Goal: Information Seeking & Learning: Compare options

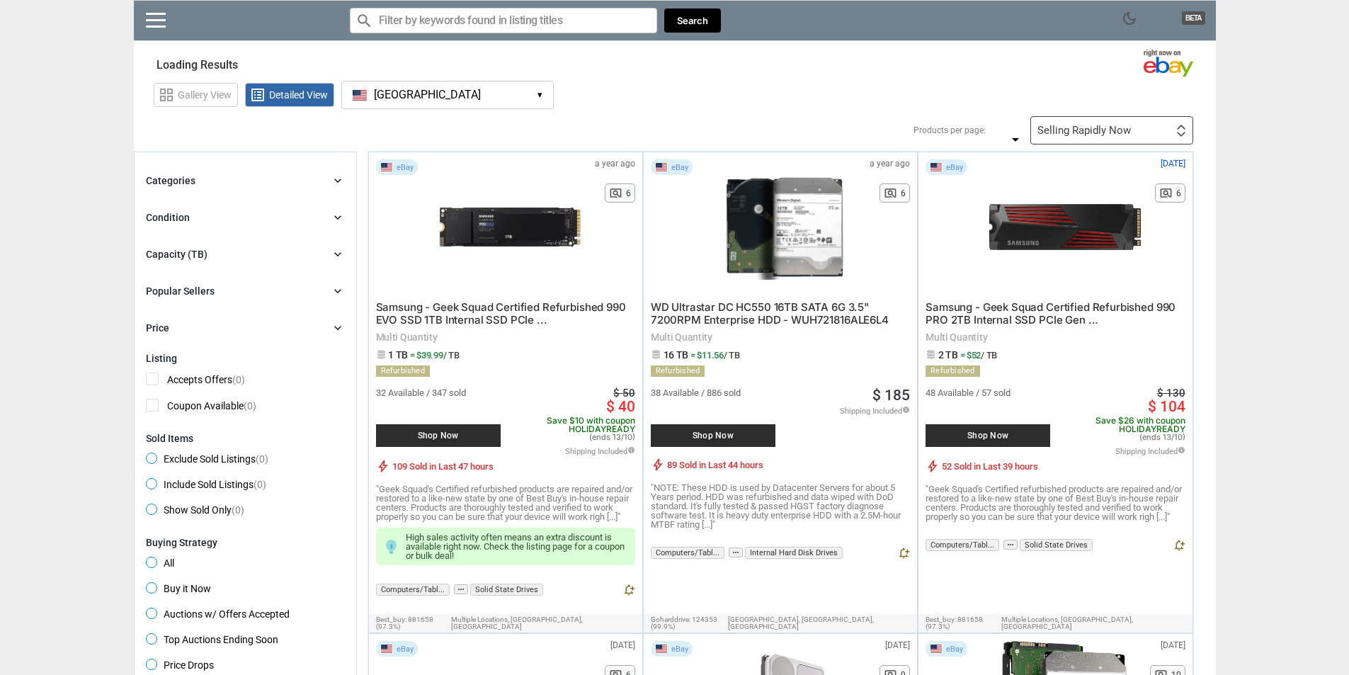
click at [278, 184] on div "Categories chevron_right" at bounding box center [245, 180] width 199 height 17
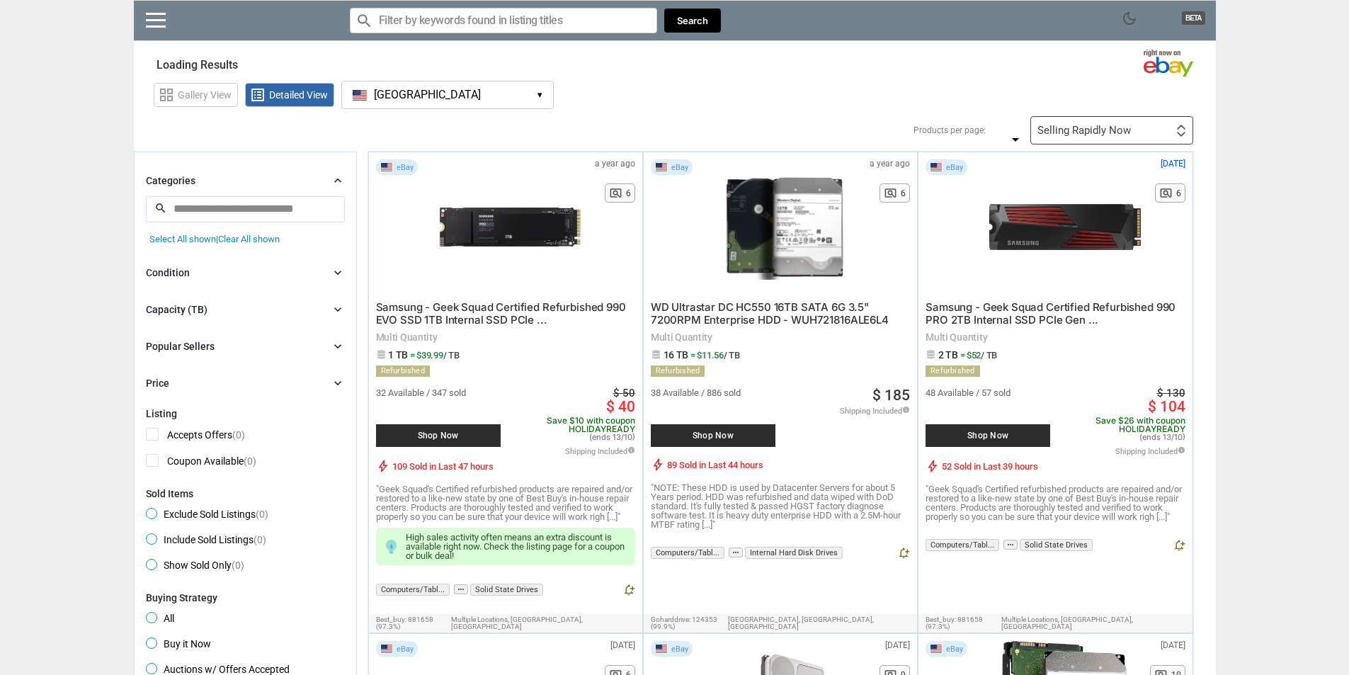
click at [281, 183] on div "Categories chevron_right" at bounding box center [245, 180] width 199 height 17
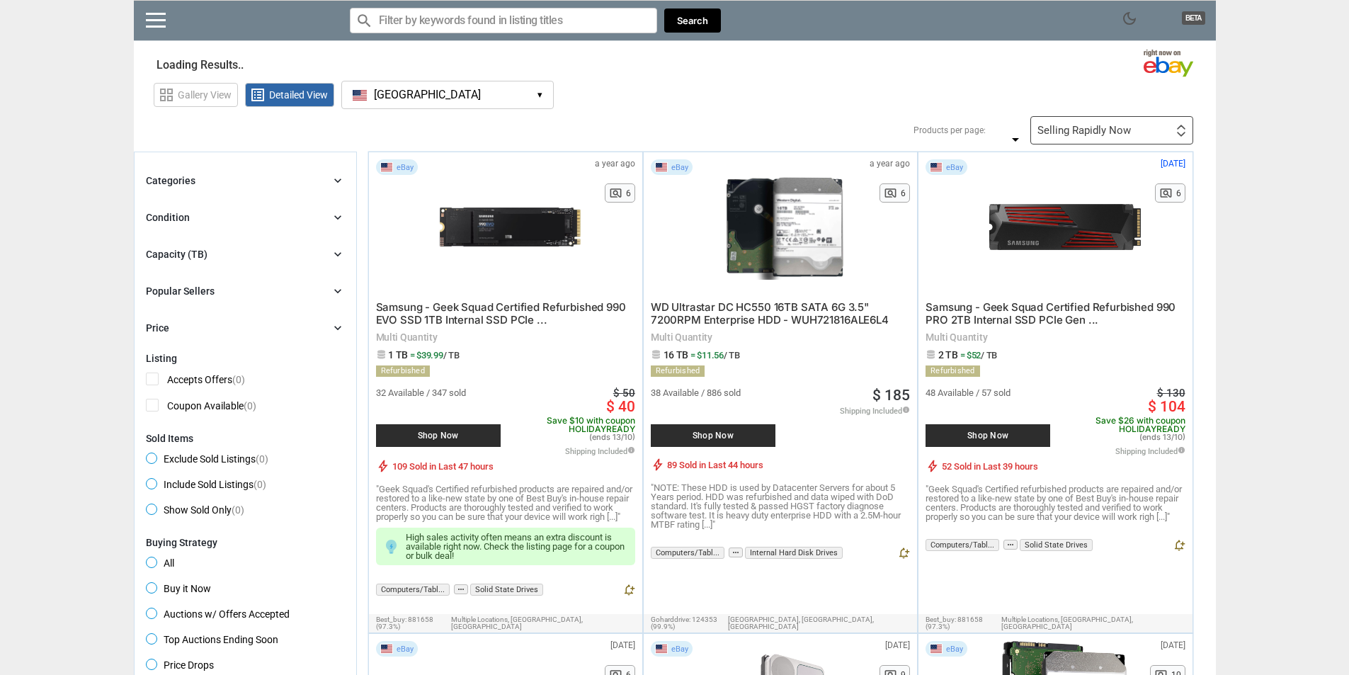
click at [251, 260] on div "Capacity (TB) chevron_right" at bounding box center [245, 254] width 199 height 17
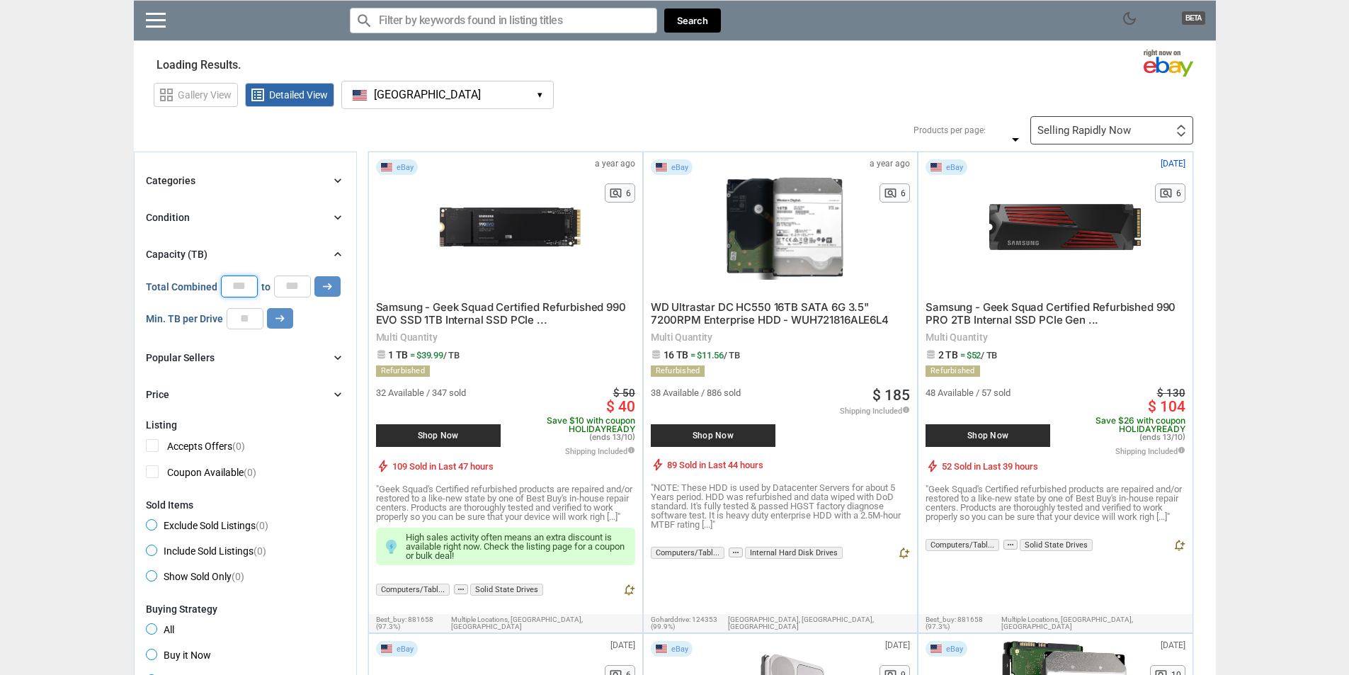
click at [243, 276] on input "number" at bounding box center [239, 286] width 37 height 21
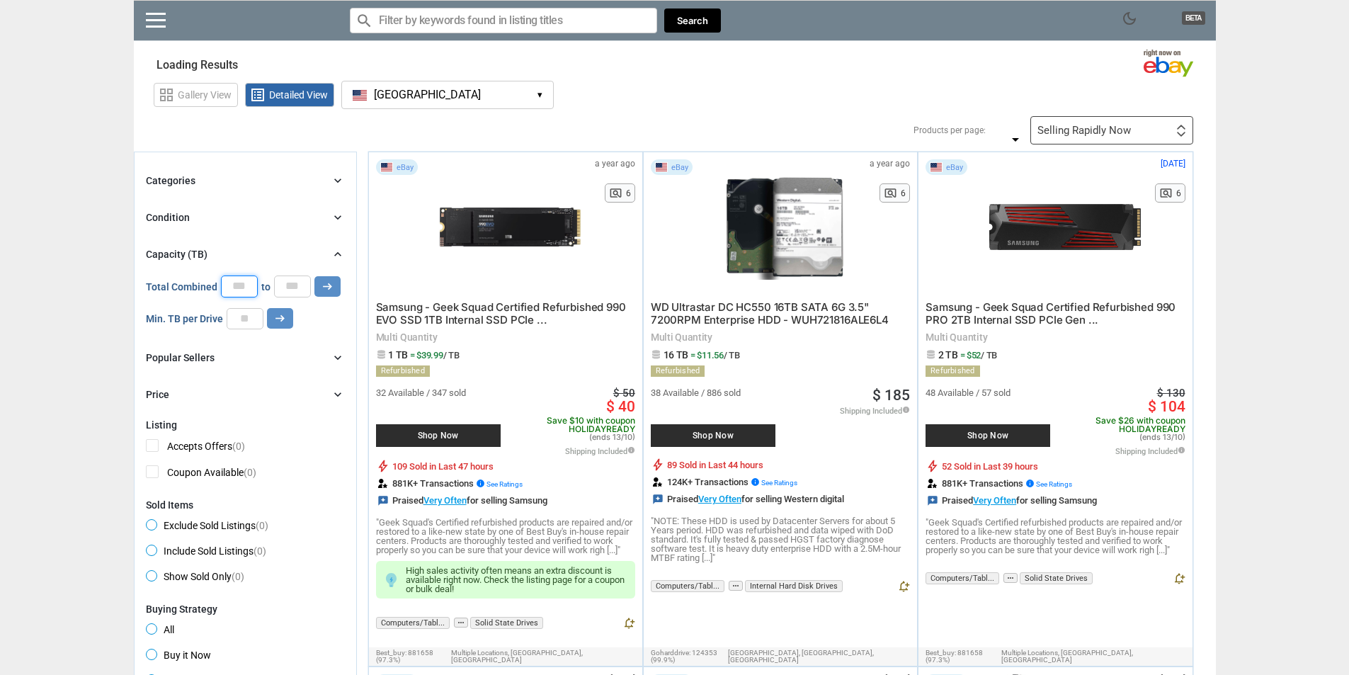
type input "*"
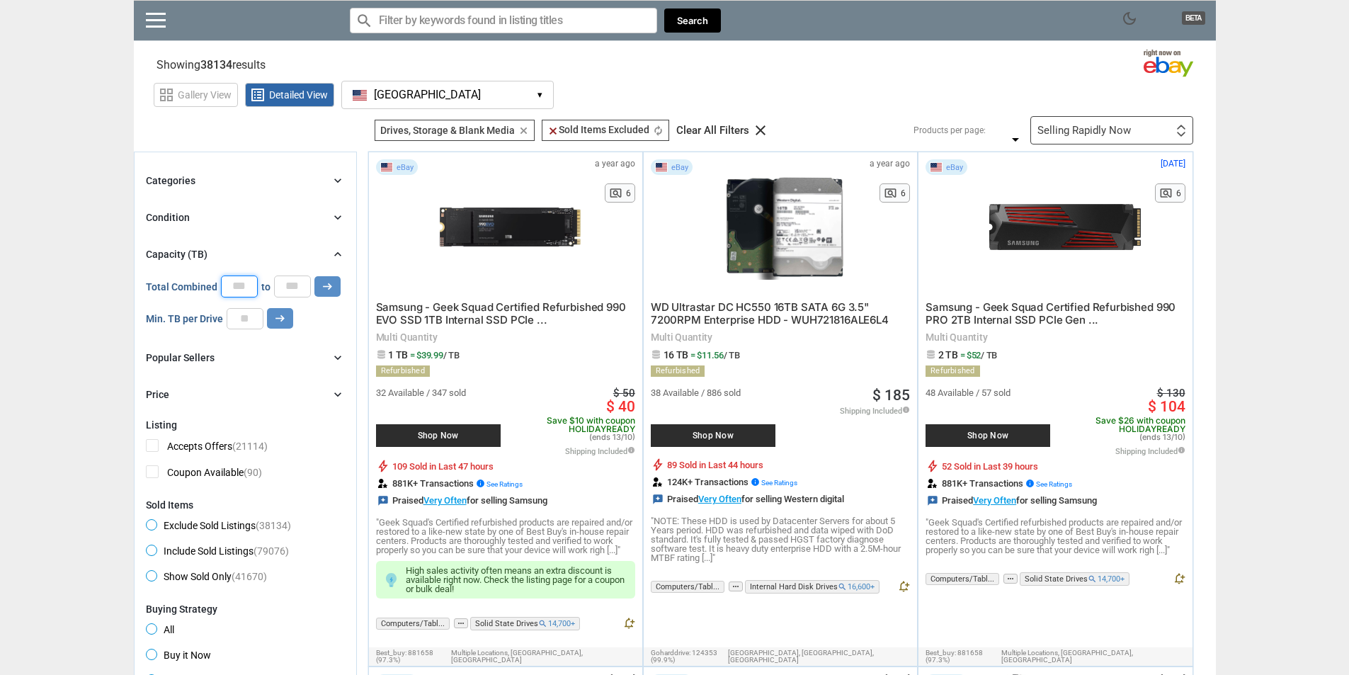
type input "*"
click at [301, 288] on input "*" at bounding box center [292, 286] width 37 height 21
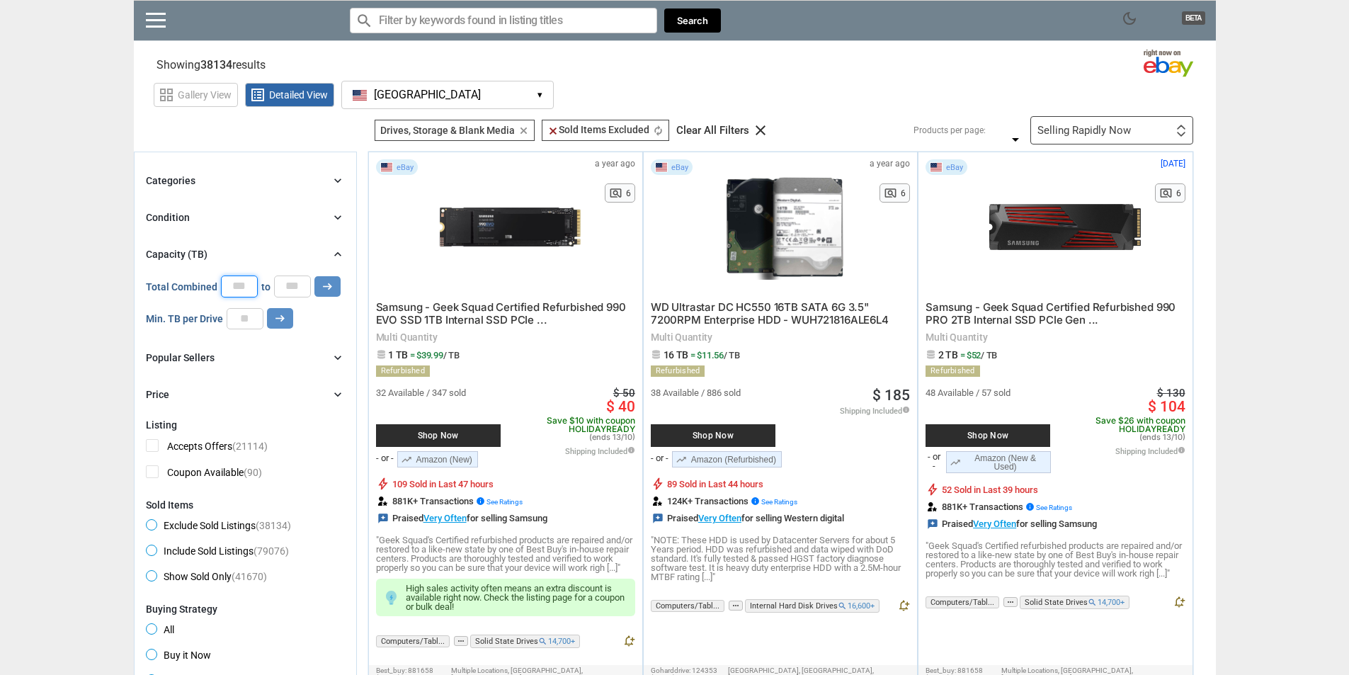
click at [236, 295] on input "*" at bounding box center [239, 286] width 37 height 21
click at [239, 332] on div "Categories chevron_right search close Select All shown | Clear All shown Comput…" at bounding box center [245, 287] width 199 height 231
click at [230, 293] on input "*" at bounding box center [239, 286] width 37 height 21
click at [247, 320] on input "number" at bounding box center [245, 318] width 37 height 21
type input "**"
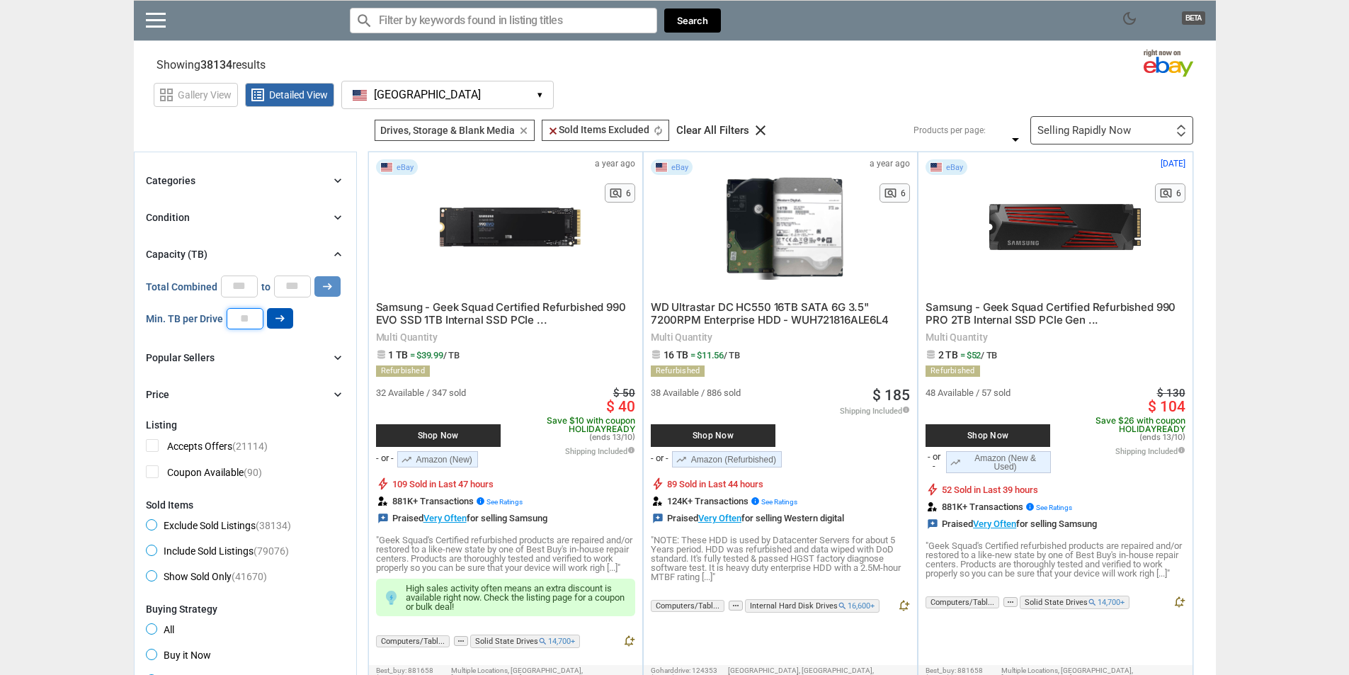
click at [315, 276] on button "arrow_right_alt" at bounding box center [328, 286] width 26 height 21
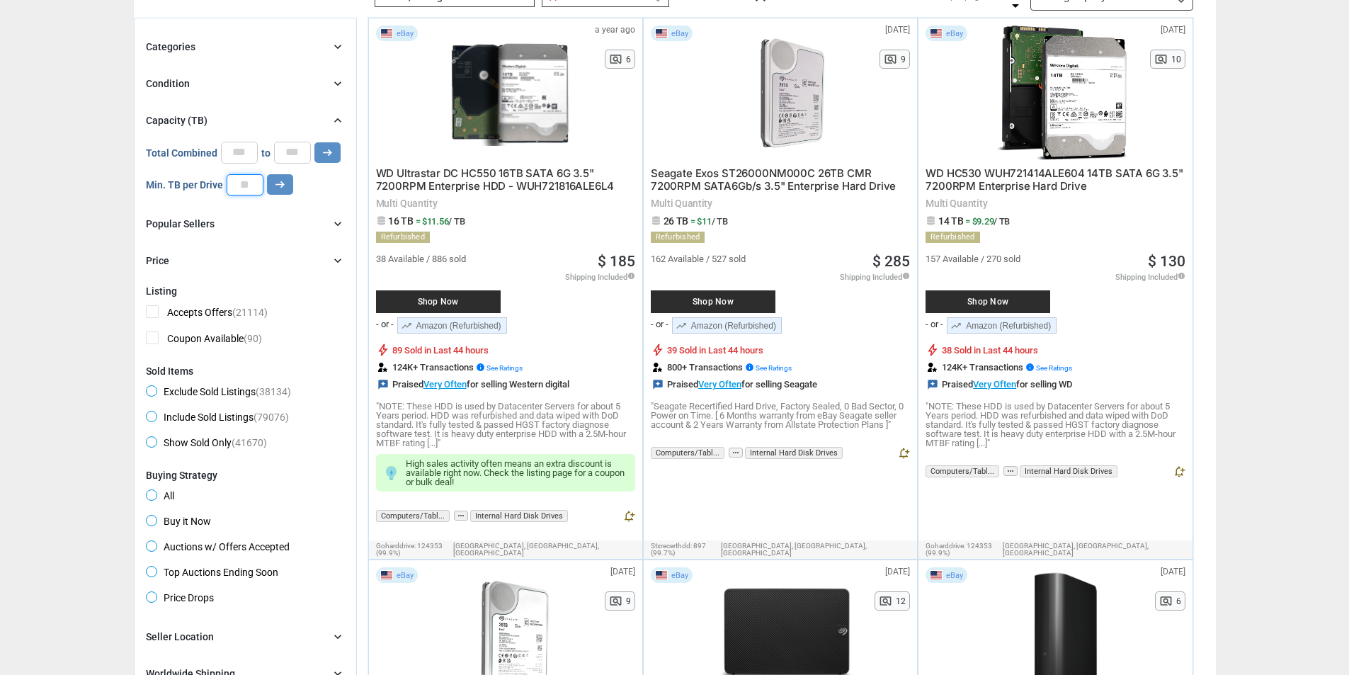
scroll to position [71, 0]
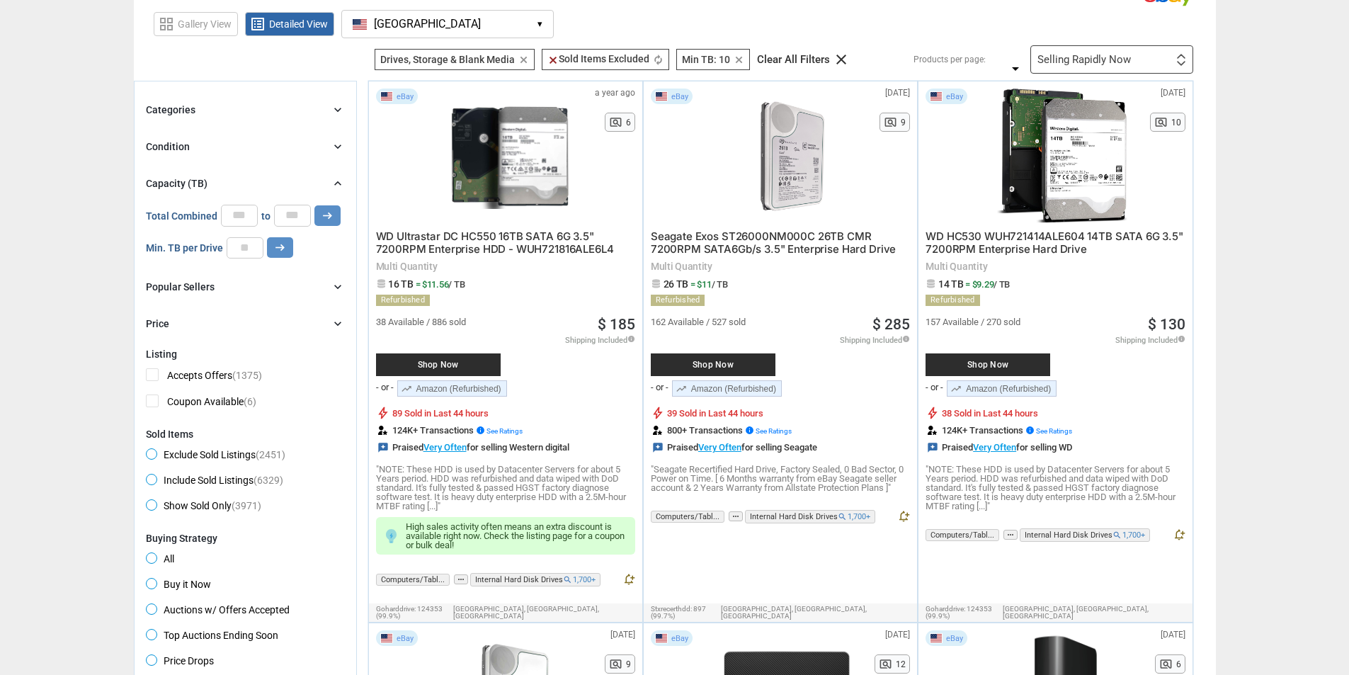
click at [516, 160] on div at bounding box center [510, 156] width 141 height 135
click at [217, 108] on div "Categories chevron_right" at bounding box center [245, 109] width 199 height 17
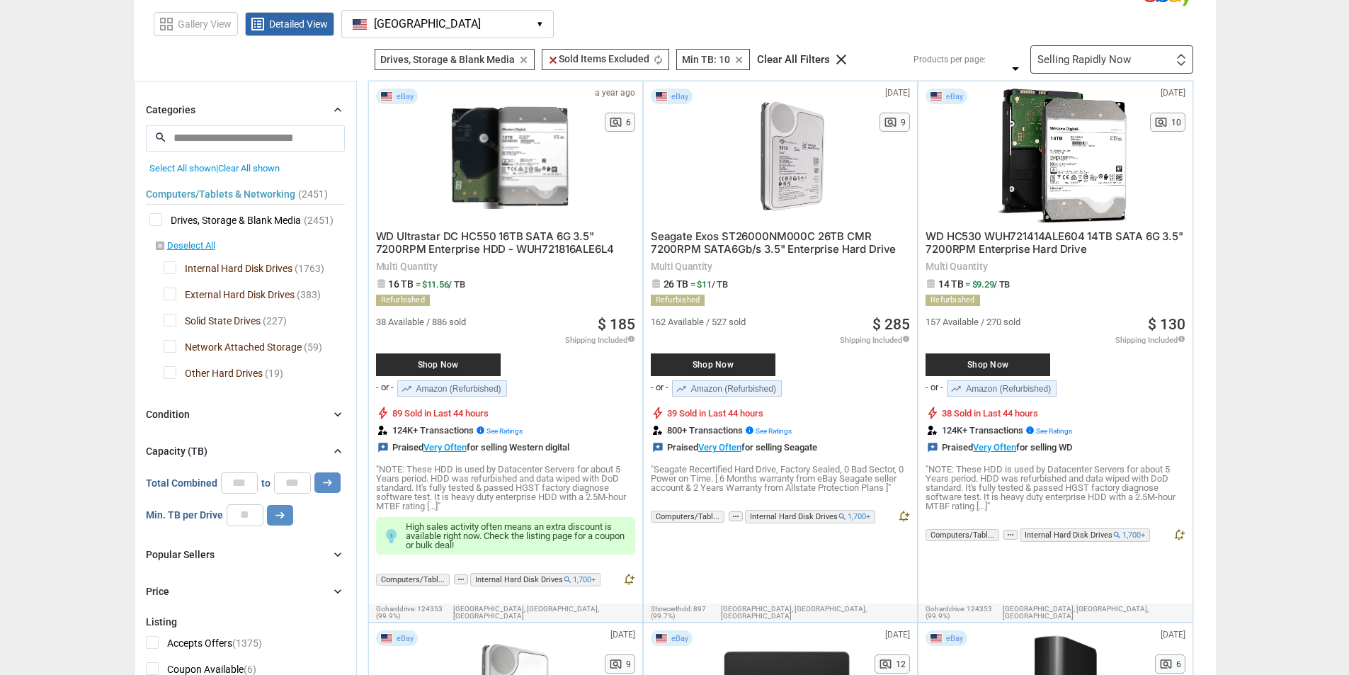
click at [171, 319] on span "Solid State Drives" at bounding box center [212, 323] width 97 height 18
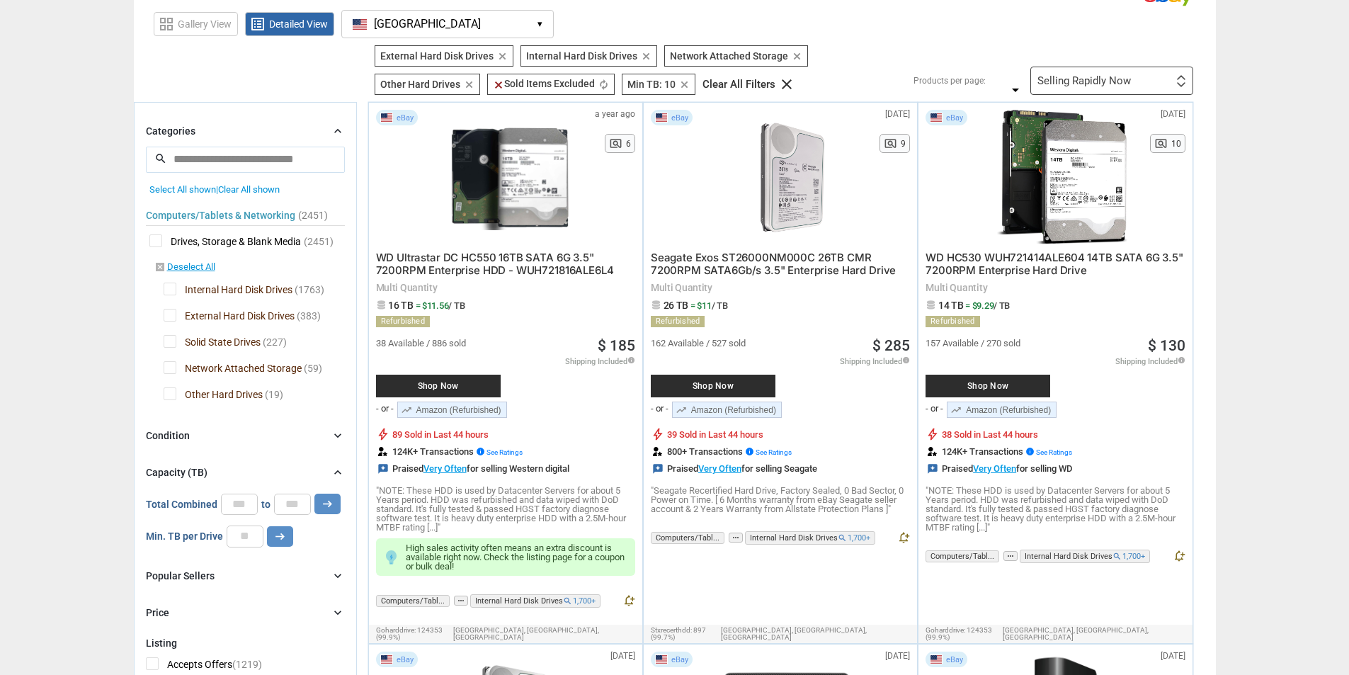
click at [164, 315] on span "External Hard Disk Drives" at bounding box center [229, 318] width 131 height 18
click at [322, 130] on div "Categories chevron_right" at bounding box center [245, 131] width 199 height 17
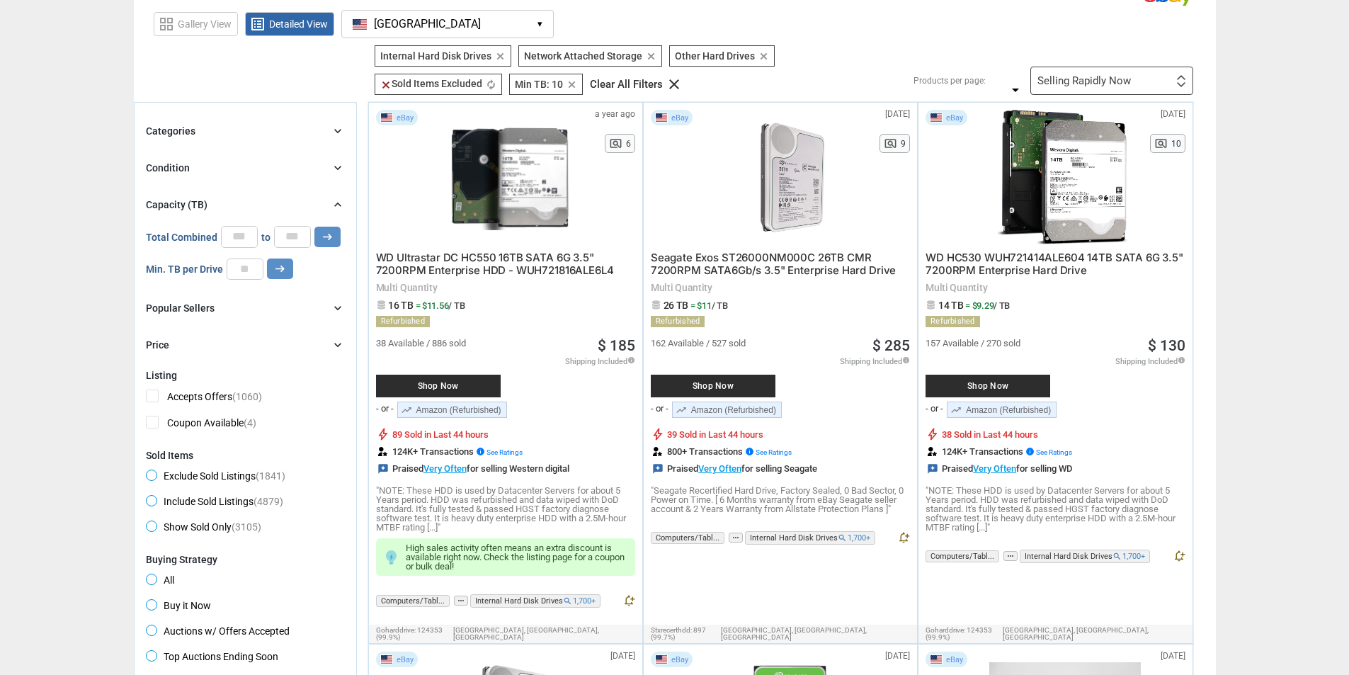
click at [318, 148] on div "Categories chevron_right search close Select All shown | Clear All shown Comput…" at bounding box center [245, 238] width 199 height 231
click at [319, 164] on div "Condition chevron_right" at bounding box center [245, 167] width 199 height 17
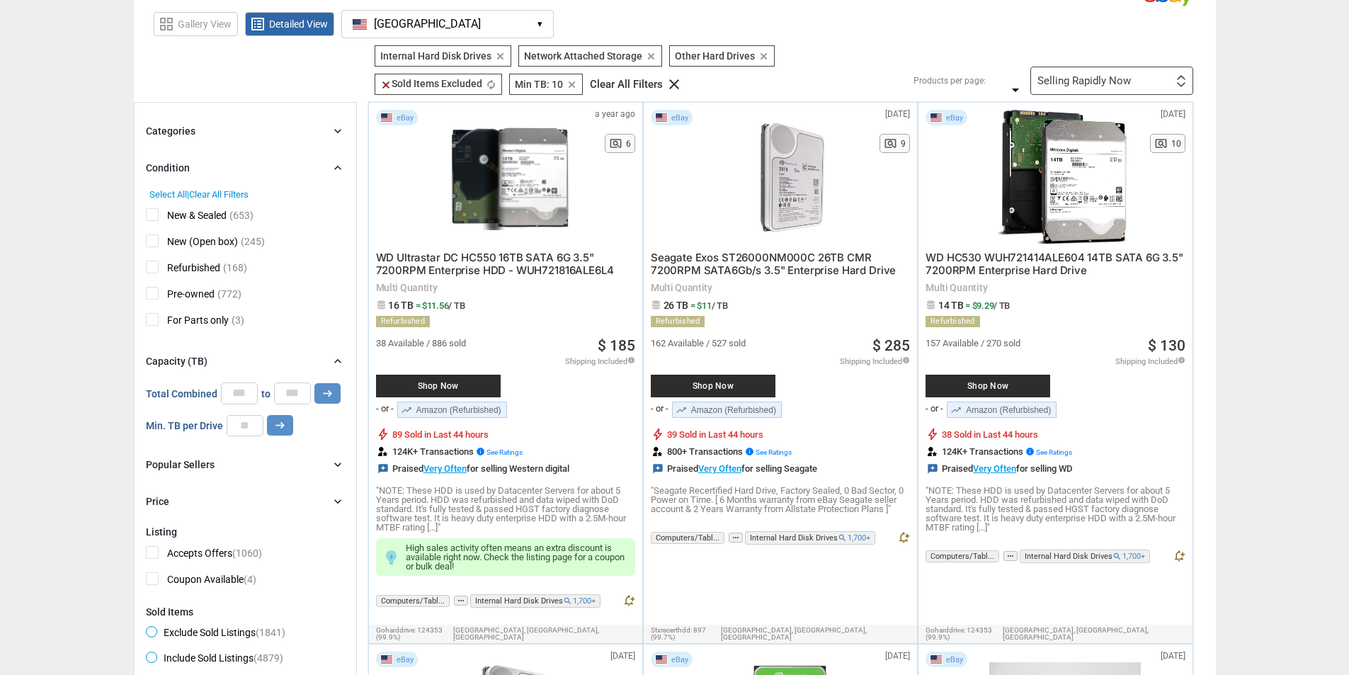
click at [319, 164] on div "Condition chevron_right" at bounding box center [245, 167] width 199 height 17
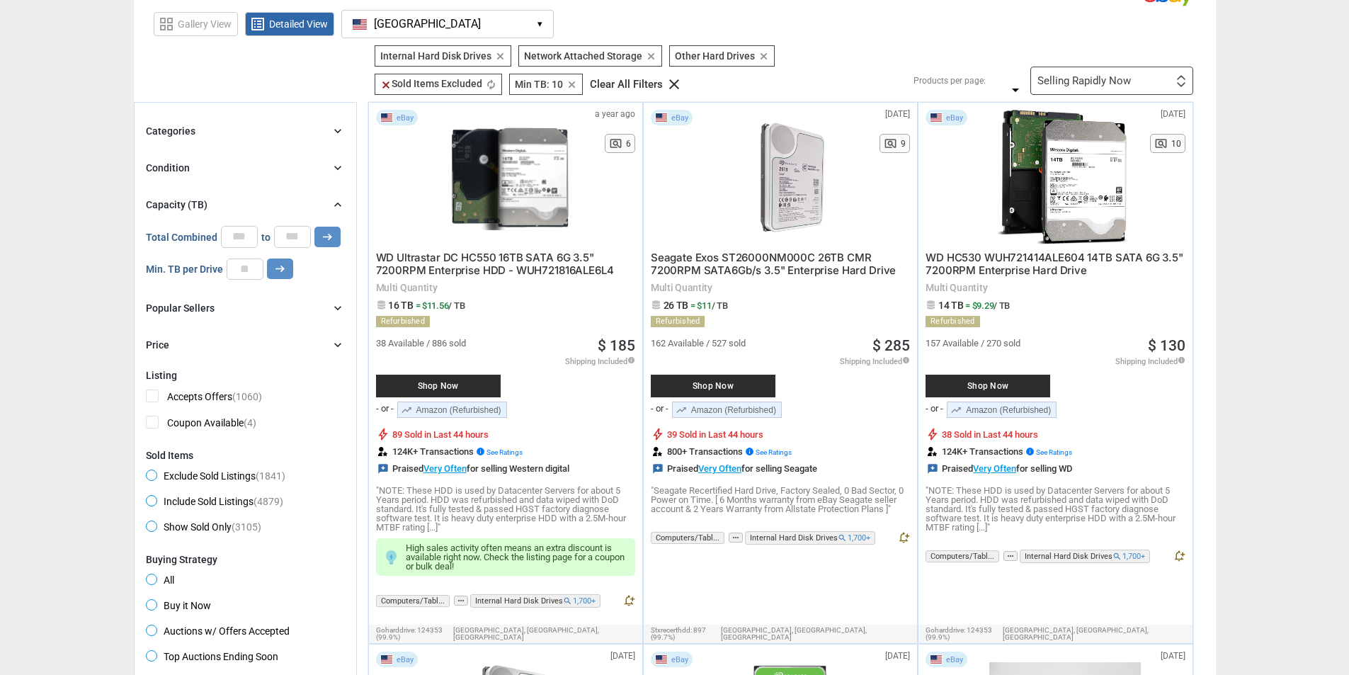
click at [322, 188] on div "Categories chevron_right search close Select All shown | Clear All shown Comput…" at bounding box center [245, 238] width 199 height 231
click at [327, 209] on div "Capacity (TB) chevron_right" at bounding box center [245, 204] width 199 height 17
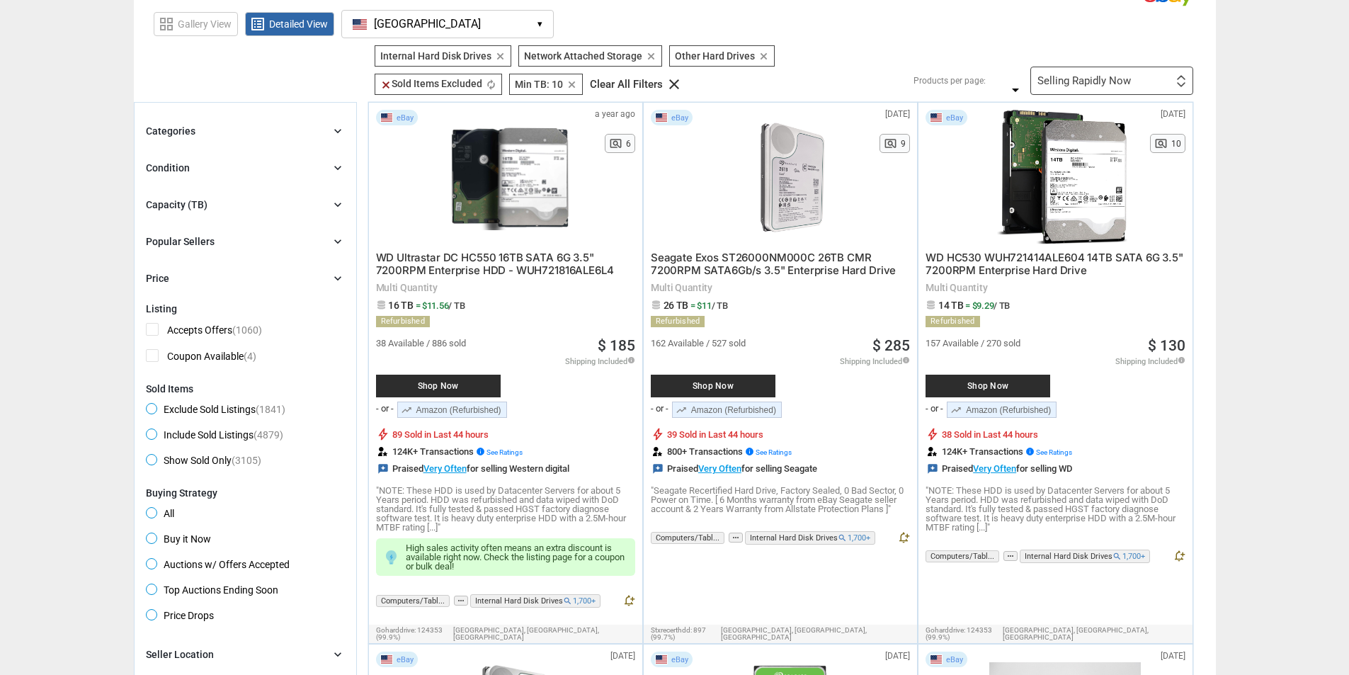
click at [327, 209] on div "Capacity (TB) chevron_right" at bounding box center [245, 204] width 199 height 17
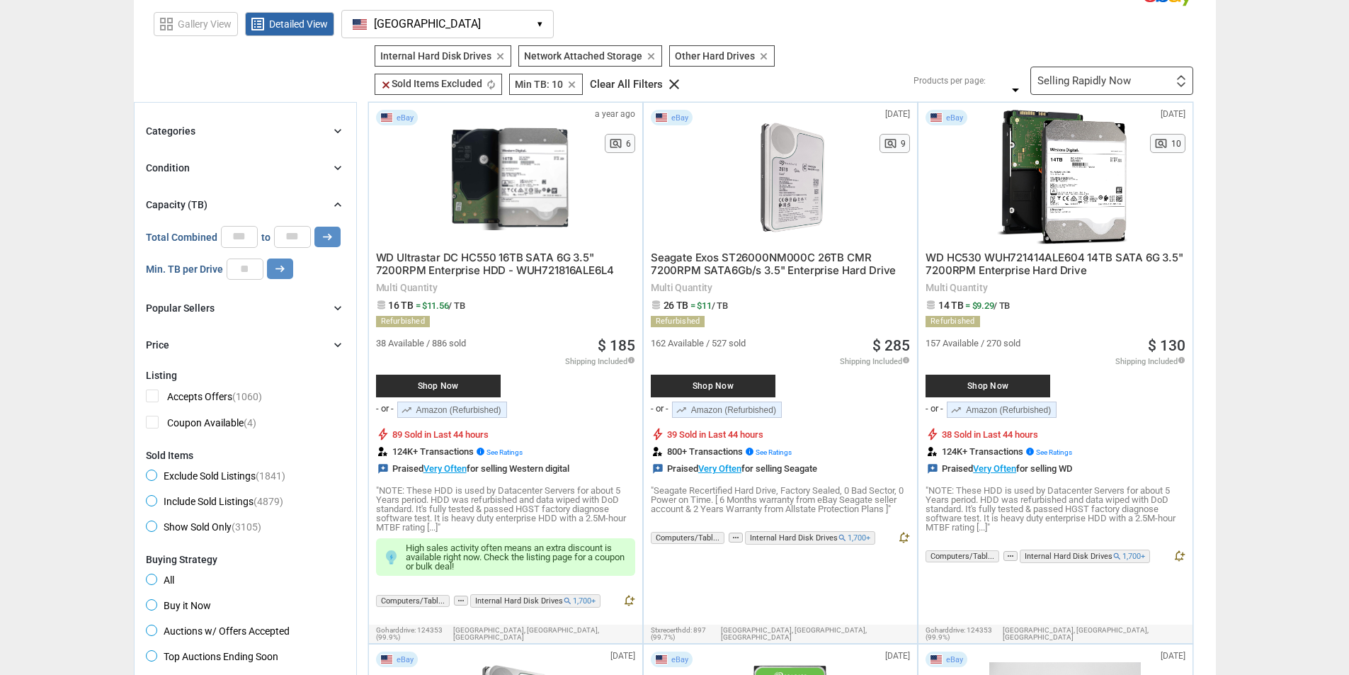
click at [242, 302] on div "Popular Sellers chevron_right" at bounding box center [245, 308] width 199 height 17
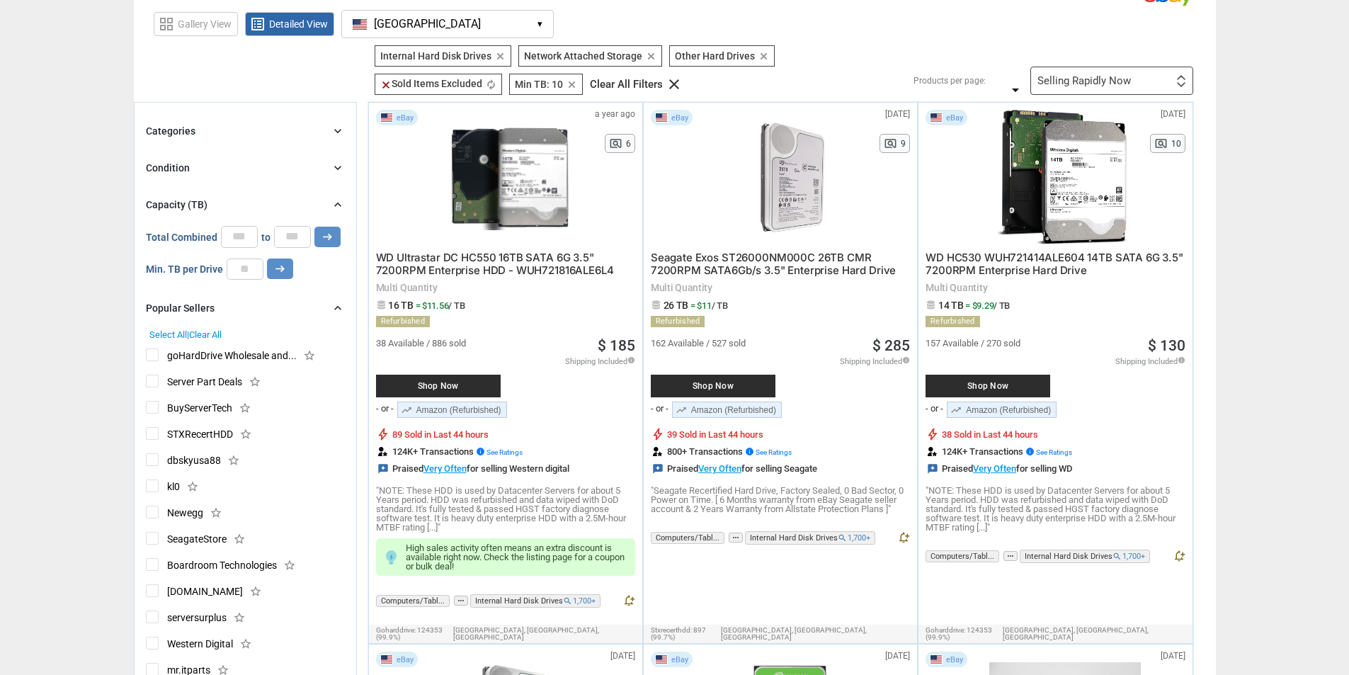
click at [244, 302] on div "Popular Sellers chevron_right" at bounding box center [245, 308] width 199 height 17
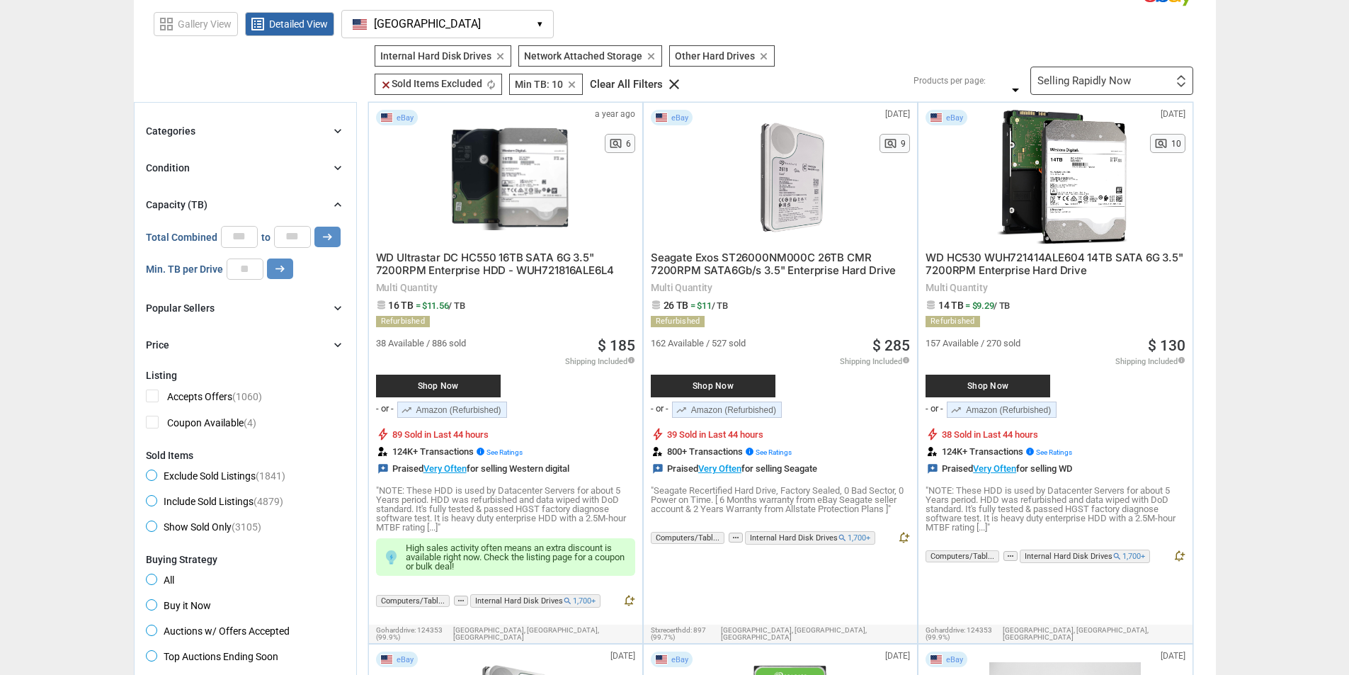
click at [246, 339] on div "Price chevron_right" at bounding box center [245, 344] width 199 height 17
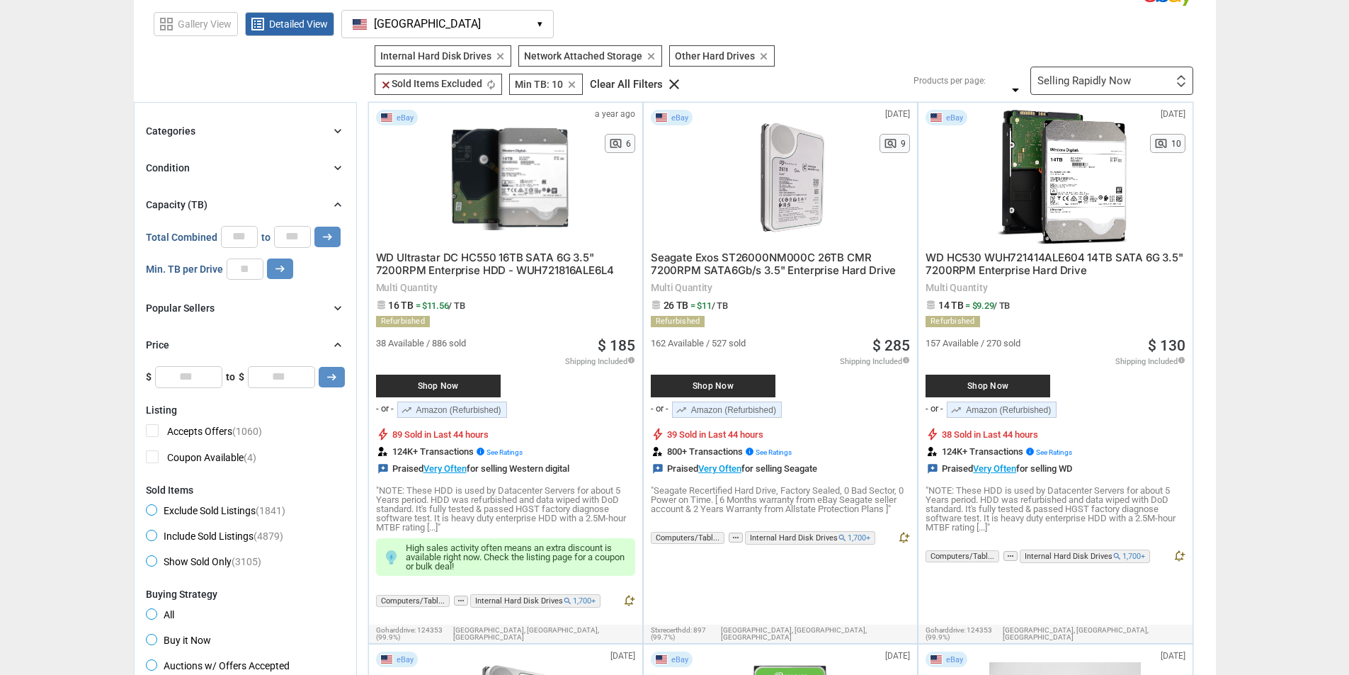
click at [247, 339] on div "Price chevron_right" at bounding box center [245, 344] width 199 height 17
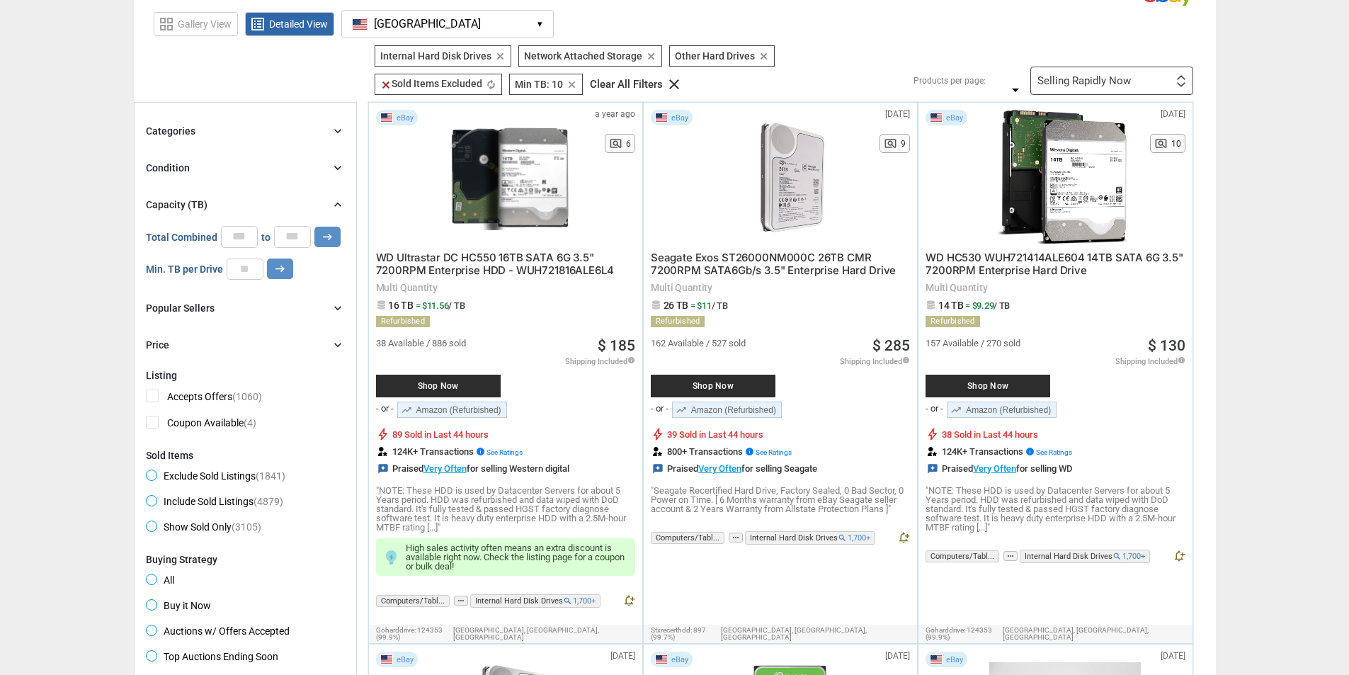
click at [226, 369] on form "Categories chevron_right search close Select All shown | Clear All shown Comput…" at bounding box center [245, 463] width 199 height 681
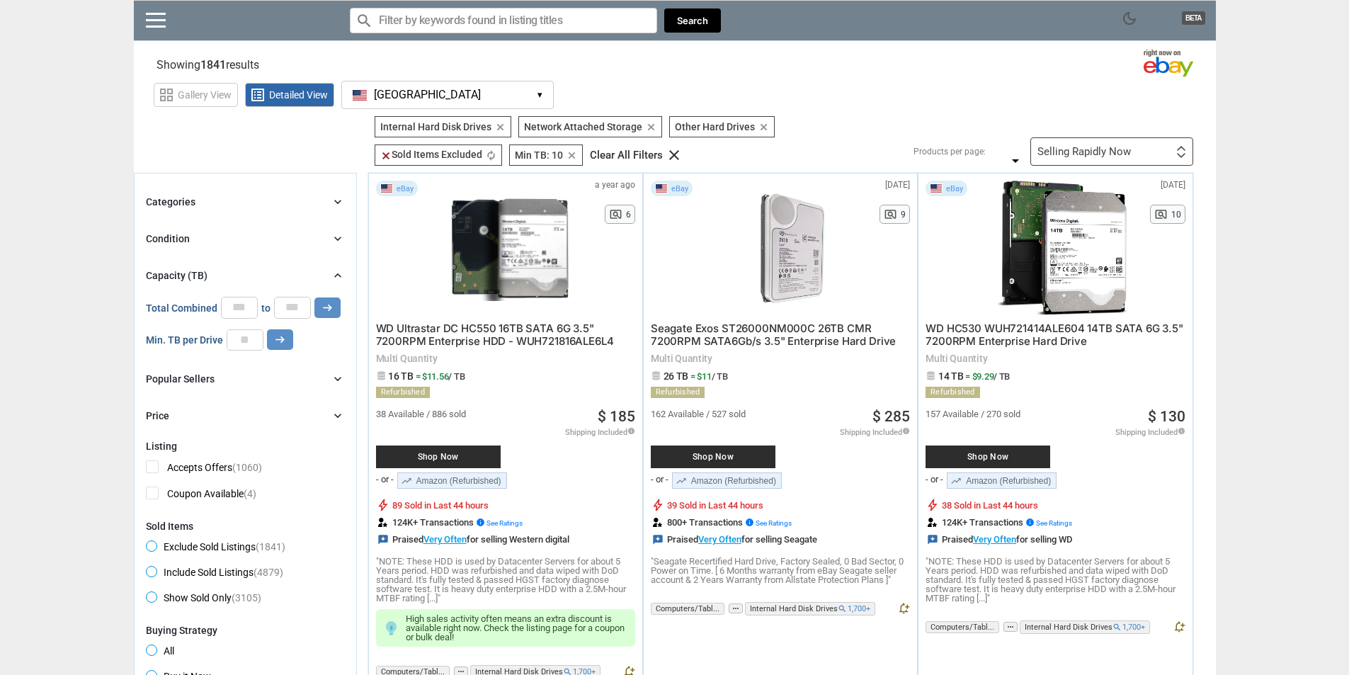
click at [1094, 137] on div "Filters 5 Internal Hard Disk Drives Internal Hard Disk Drives clear Network Att…" at bounding box center [778, 141] width 829 height 50
click at [1102, 147] on div "Selling Rapidly Now" at bounding box center [1085, 152] width 94 height 11
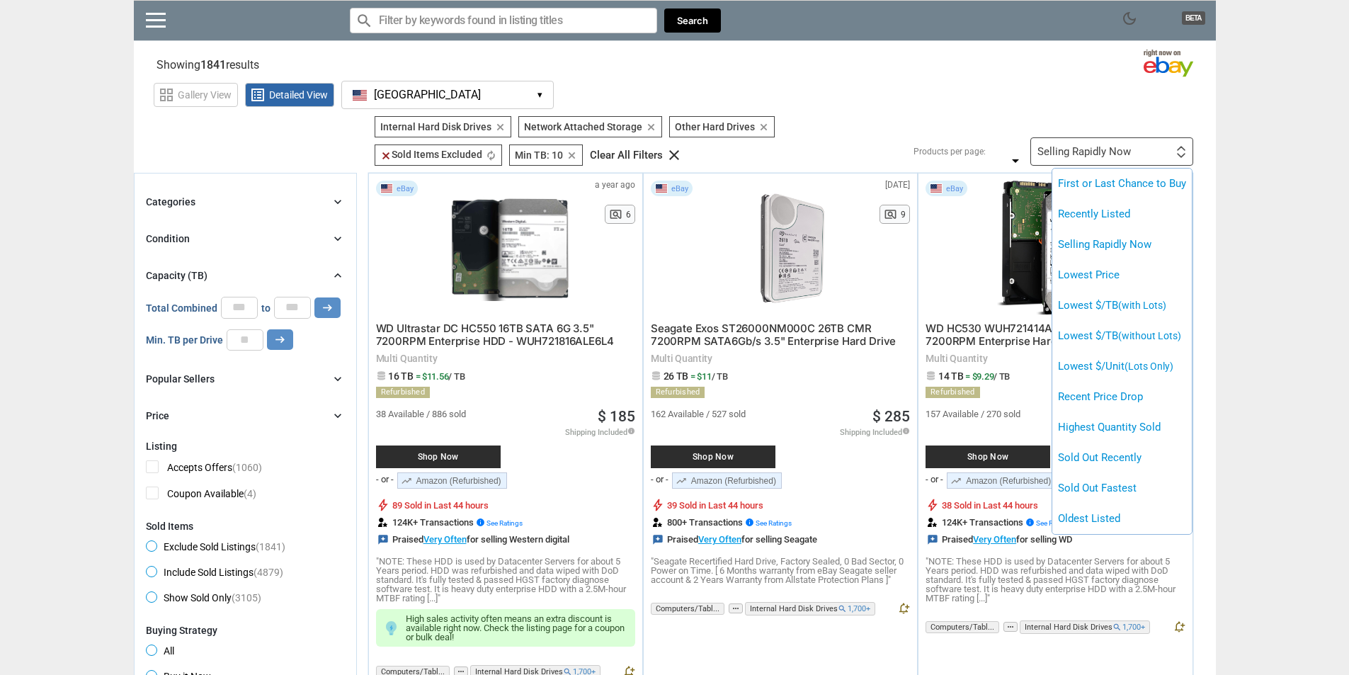
drag, startPoint x: 1147, startPoint y: 286, endPoint x: 1156, endPoint y: 319, distance: 33.9
click at [1157, 317] on ul "First or Last Chance to Buy Recently Listed Selling Rapidly Now Lowest Price Lo…" at bounding box center [1123, 352] width 140 height 366
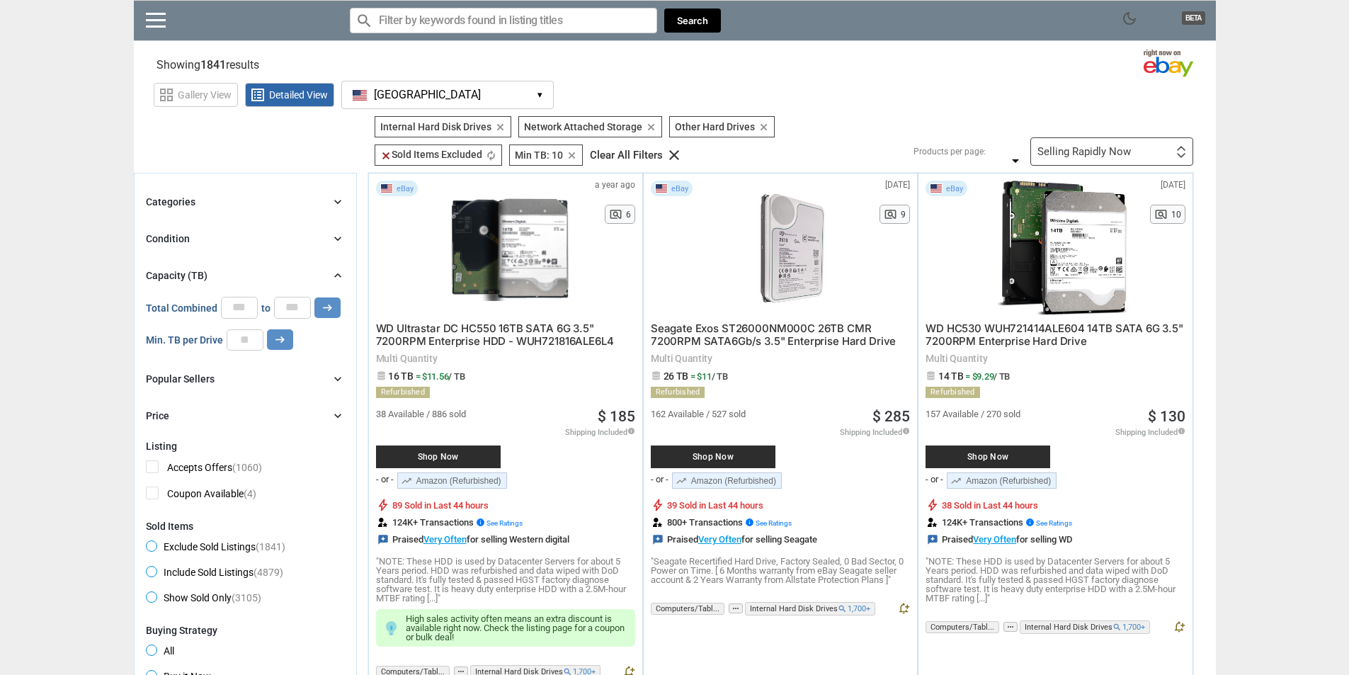
click at [1117, 147] on div "Selling Rapidly Now" at bounding box center [1085, 152] width 94 height 11
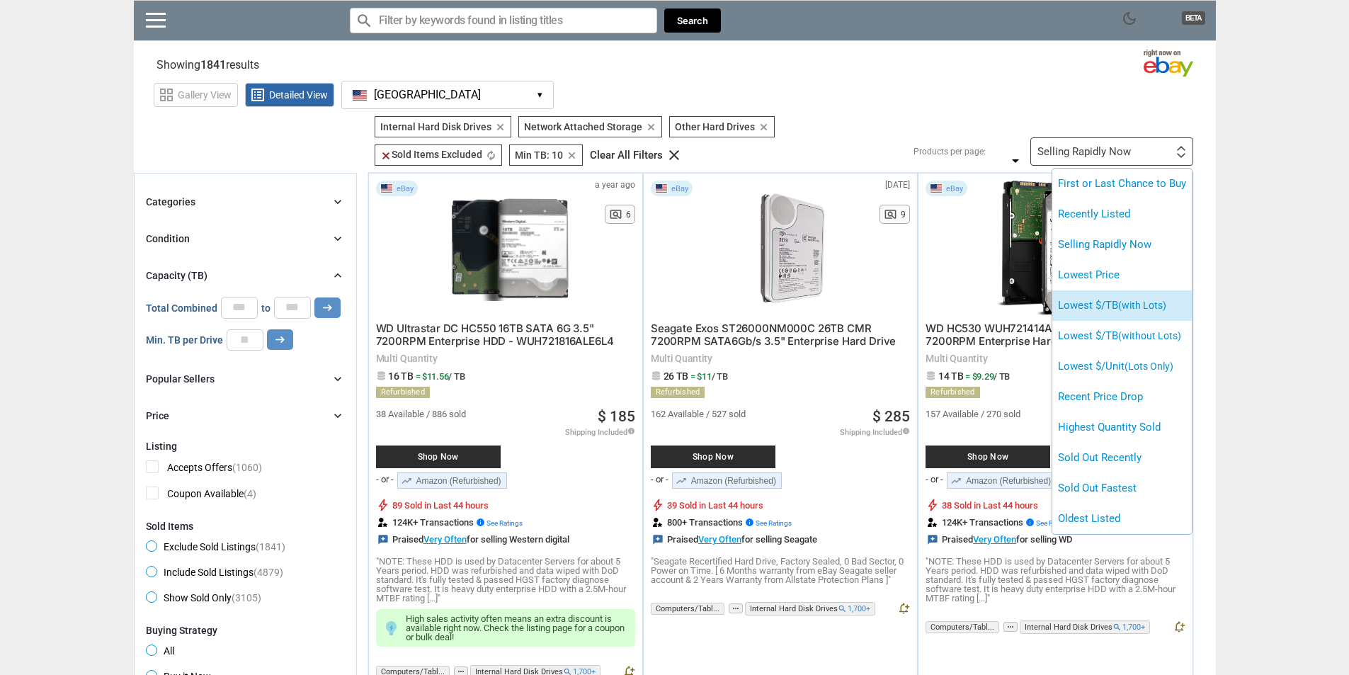
click at [1125, 315] on li "Lowest $/TB (with Lots)" at bounding box center [1123, 305] width 140 height 30
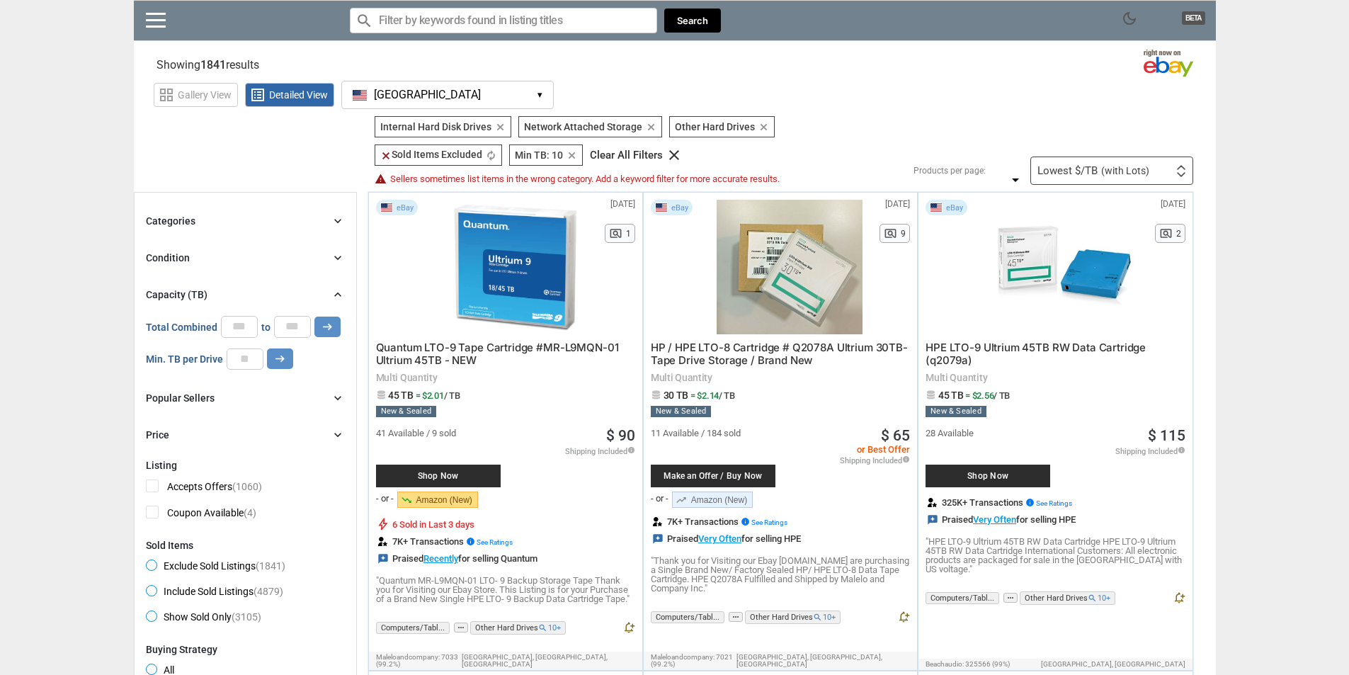
click at [426, 25] on input "Search for models" at bounding box center [503, 21] width 307 height 26
click at [1138, 170] on span "(with Lots)" at bounding box center [1126, 171] width 48 height 10
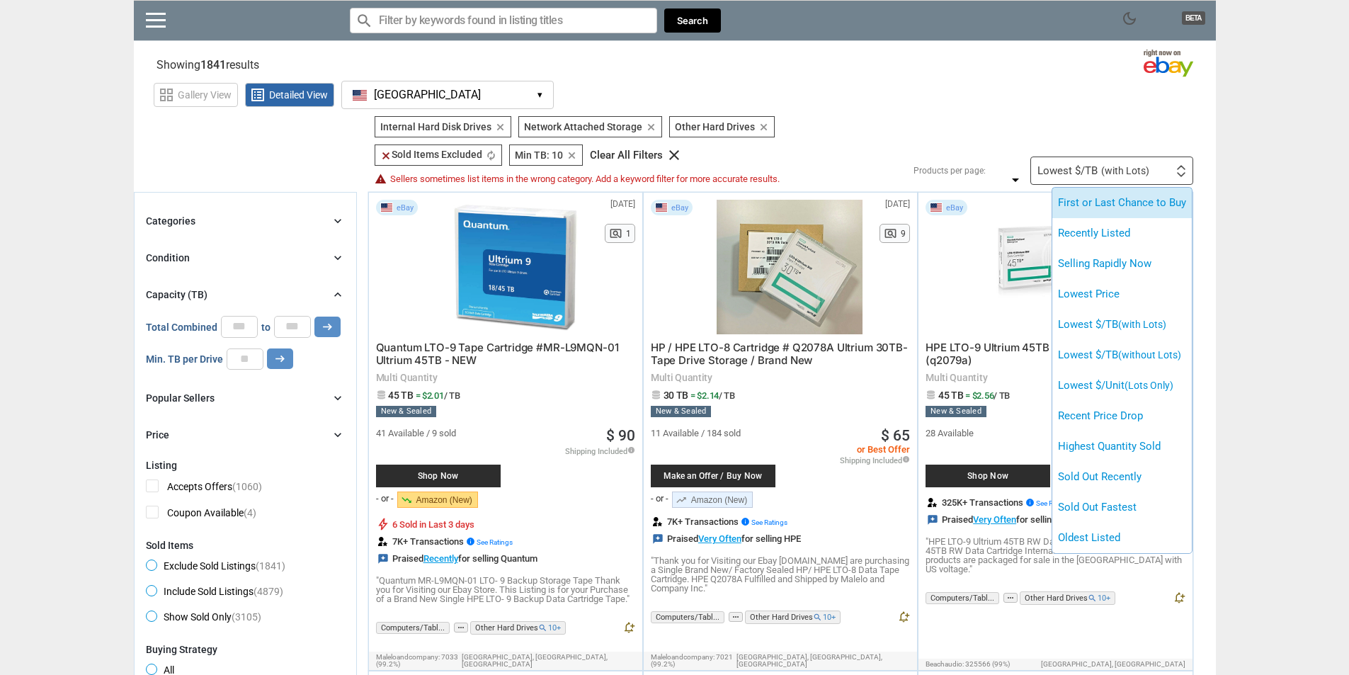
click at [1082, 206] on li "First or Last Chance to Buy" at bounding box center [1123, 203] width 140 height 30
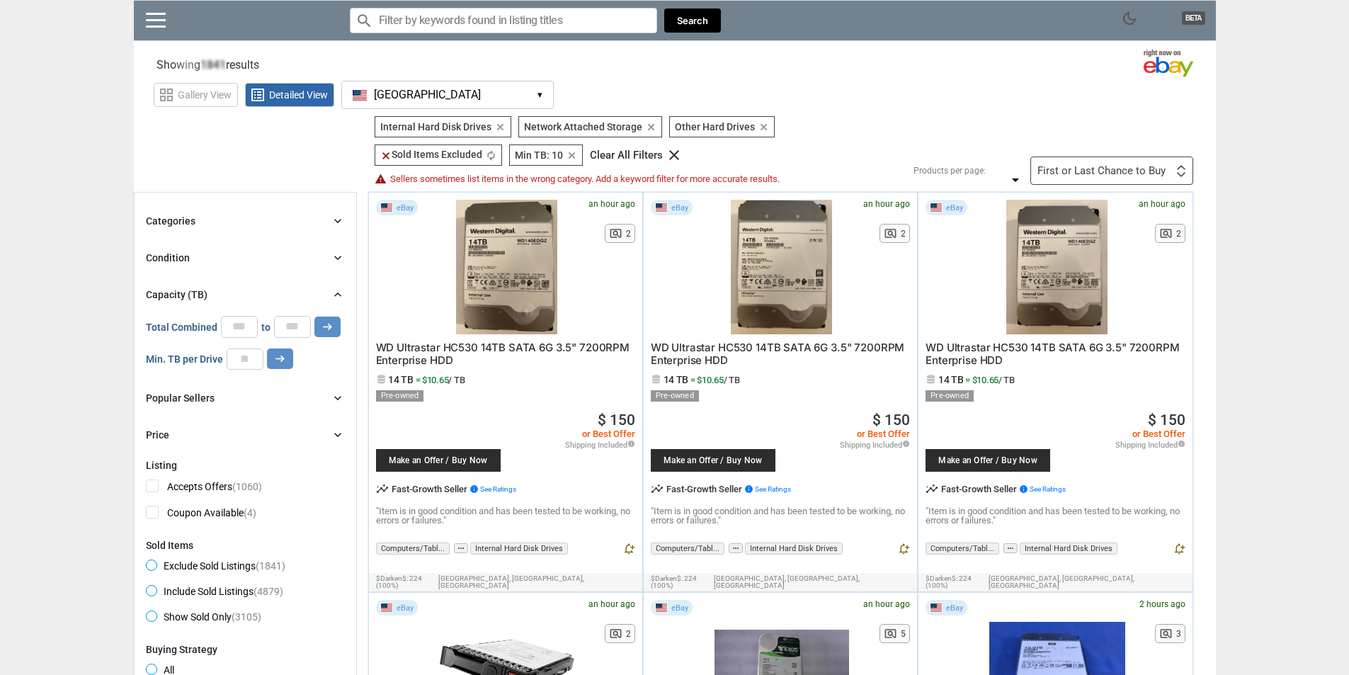
click at [1103, 163] on div "First or Last Chance to Buy First or Last Chance to Buy Recently Listed Selling…" at bounding box center [1112, 171] width 163 height 28
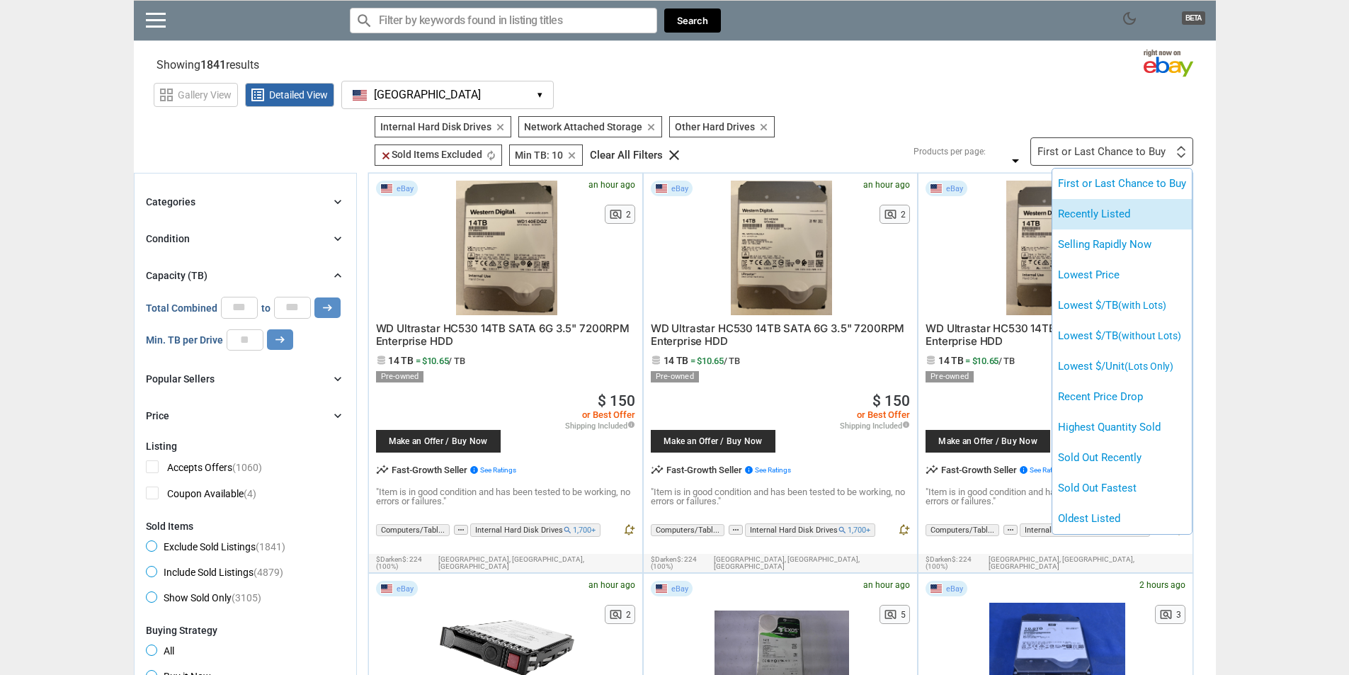
click at [1111, 219] on li "Recently Listed" at bounding box center [1123, 214] width 140 height 30
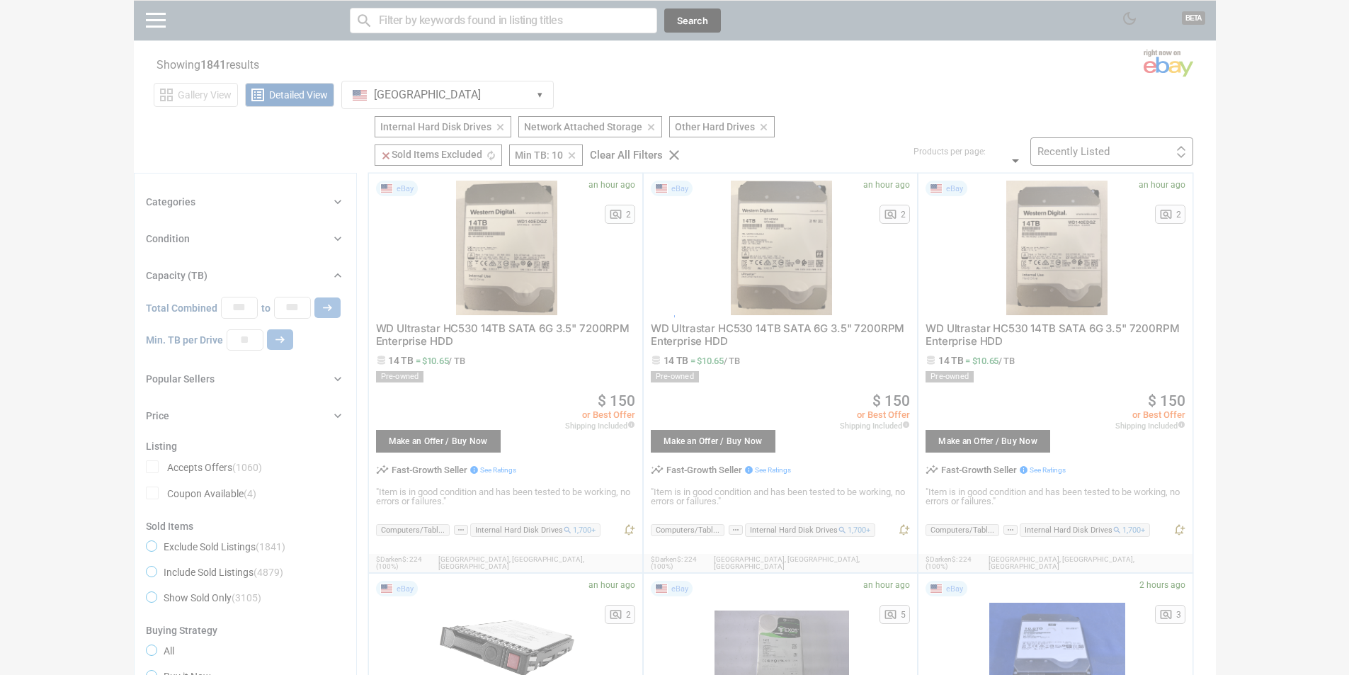
click at [1118, 162] on div at bounding box center [674, 337] width 1349 height 675
click at [1118, 149] on div at bounding box center [674, 337] width 1349 height 675
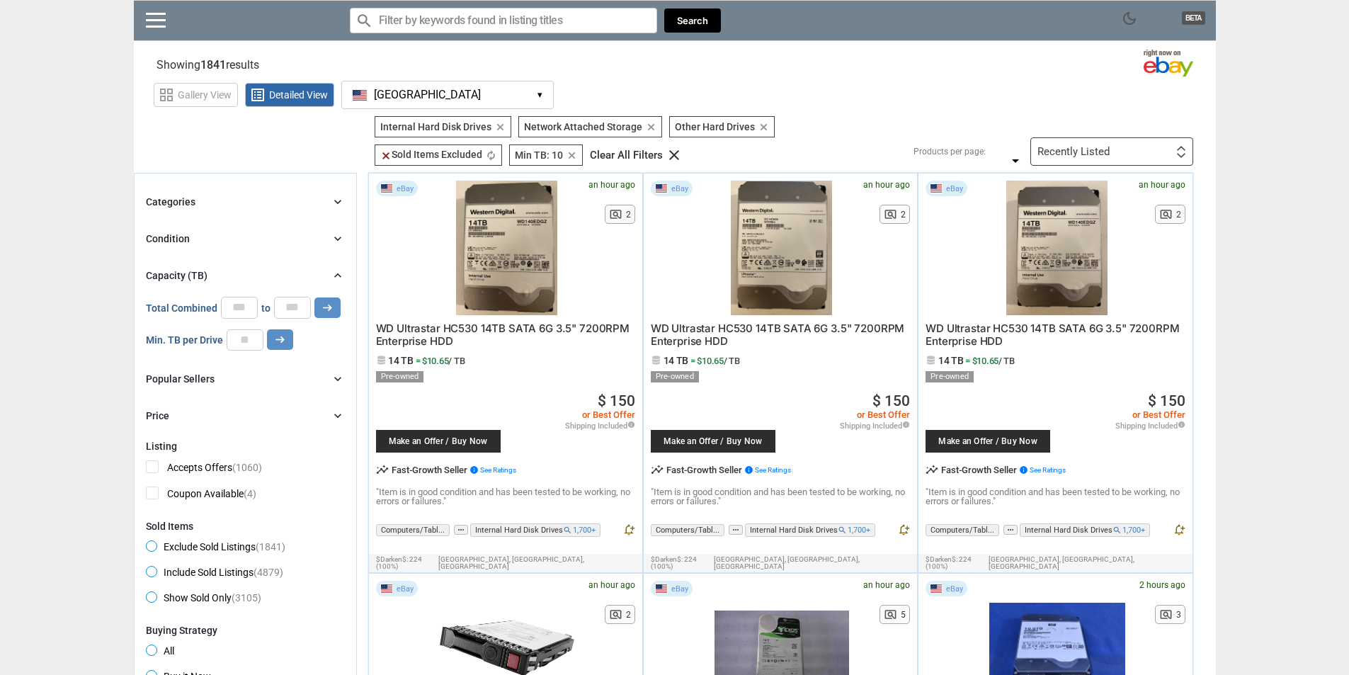
click at [439, 29] on input "Search for models" at bounding box center [503, 21] width 307 height 26
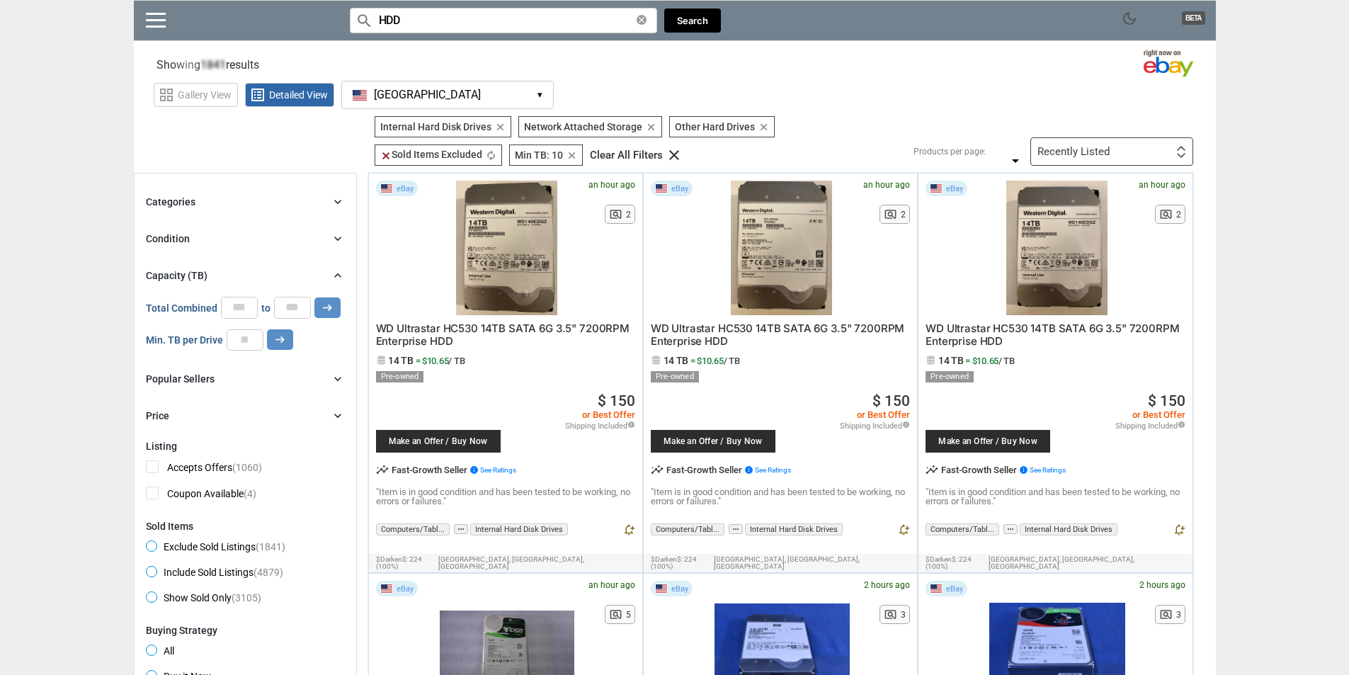
type input "HDD"
click at [1110, 140] on div "Recently Listed First or Last Chance to Buy Recently Listed Selling Rapidly Now…" at bounding box center [1112, 151] width 163 height 28
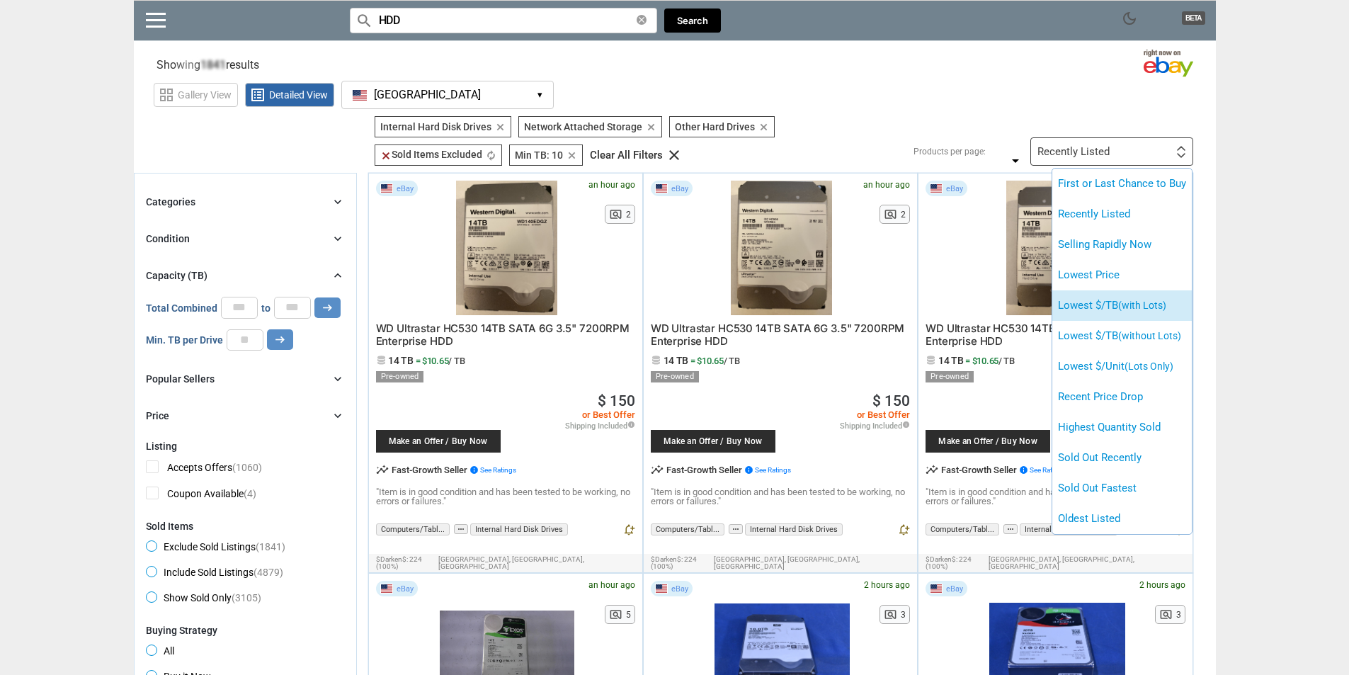
click at [1123, 304] on span "(with Lots)" at bounding box center [1143, 305] width 48 height 11
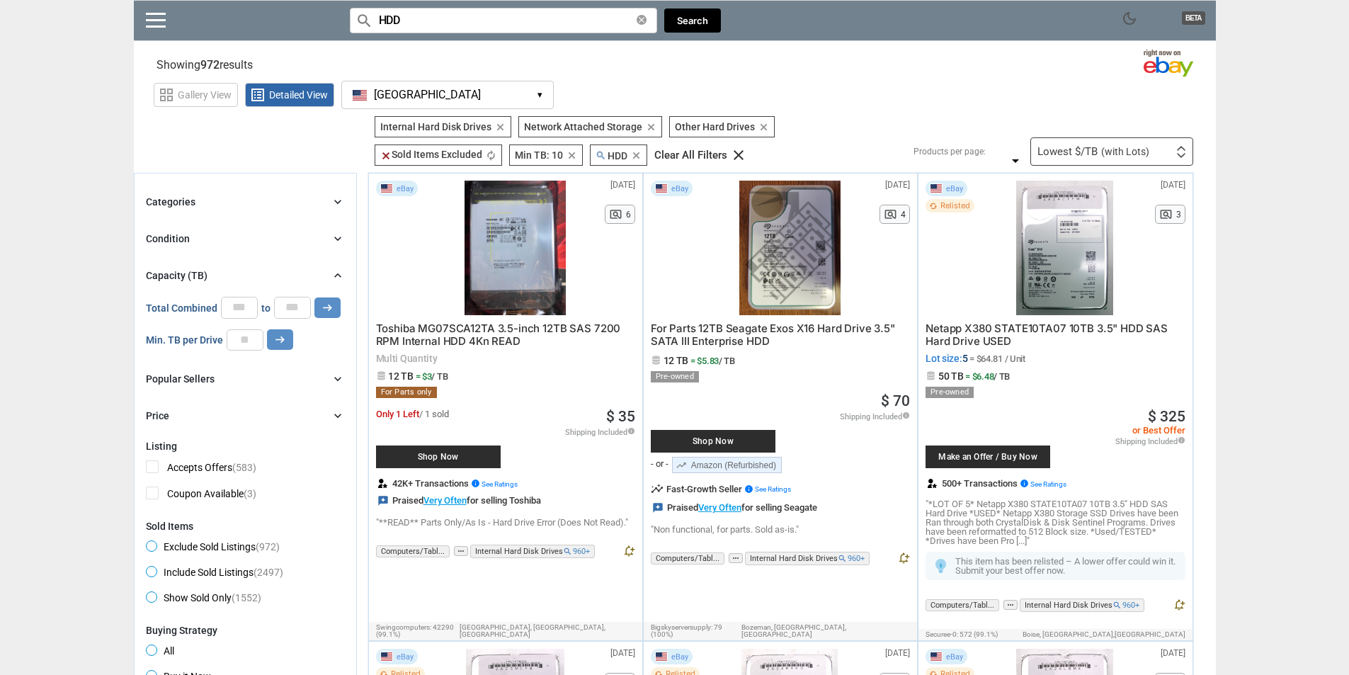
drag, startPoint x: 1075, startPoint y: 149, endPoint x: 1074, endPoint y: 171, distance: 21.3
click at [1075, 150] on div "Lowest $/TB (with Lots)" at bounding box center [1094, 152] width 112 height 11
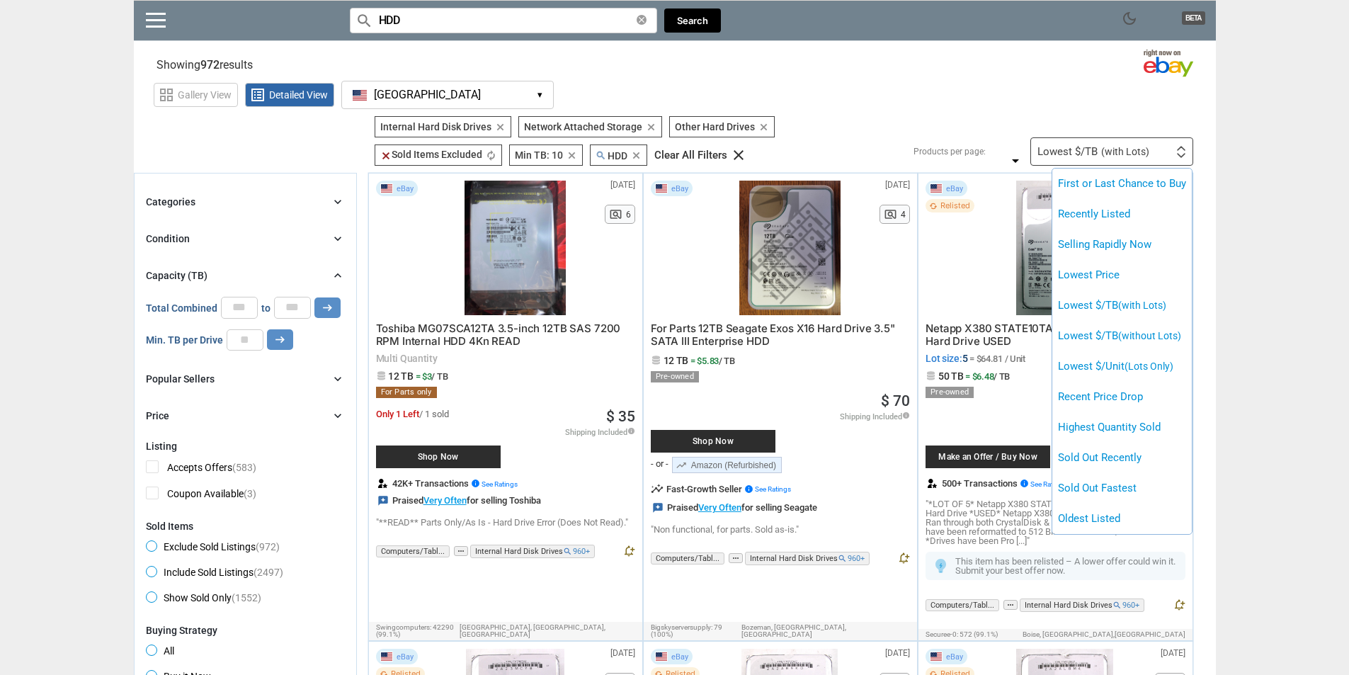
click at [994, 95] on div at bounding box center [674, 337] width 1349 height 675
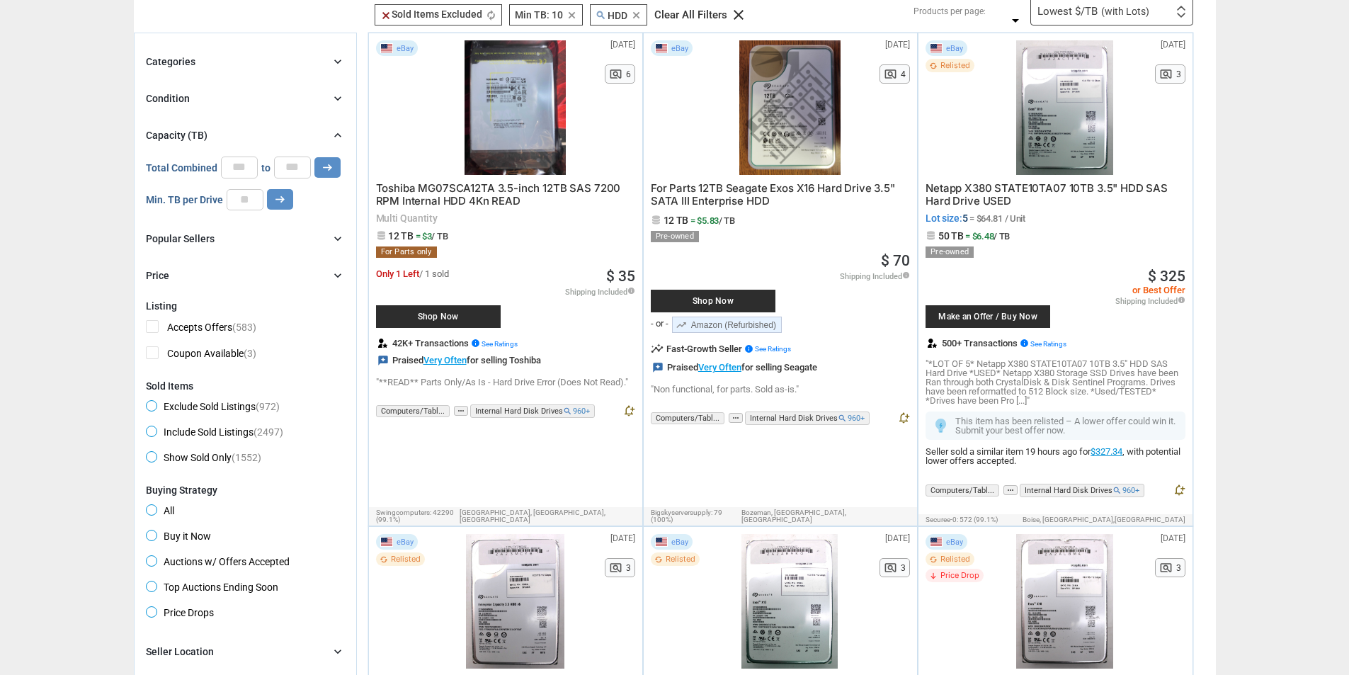
scroll to position [142, 0]
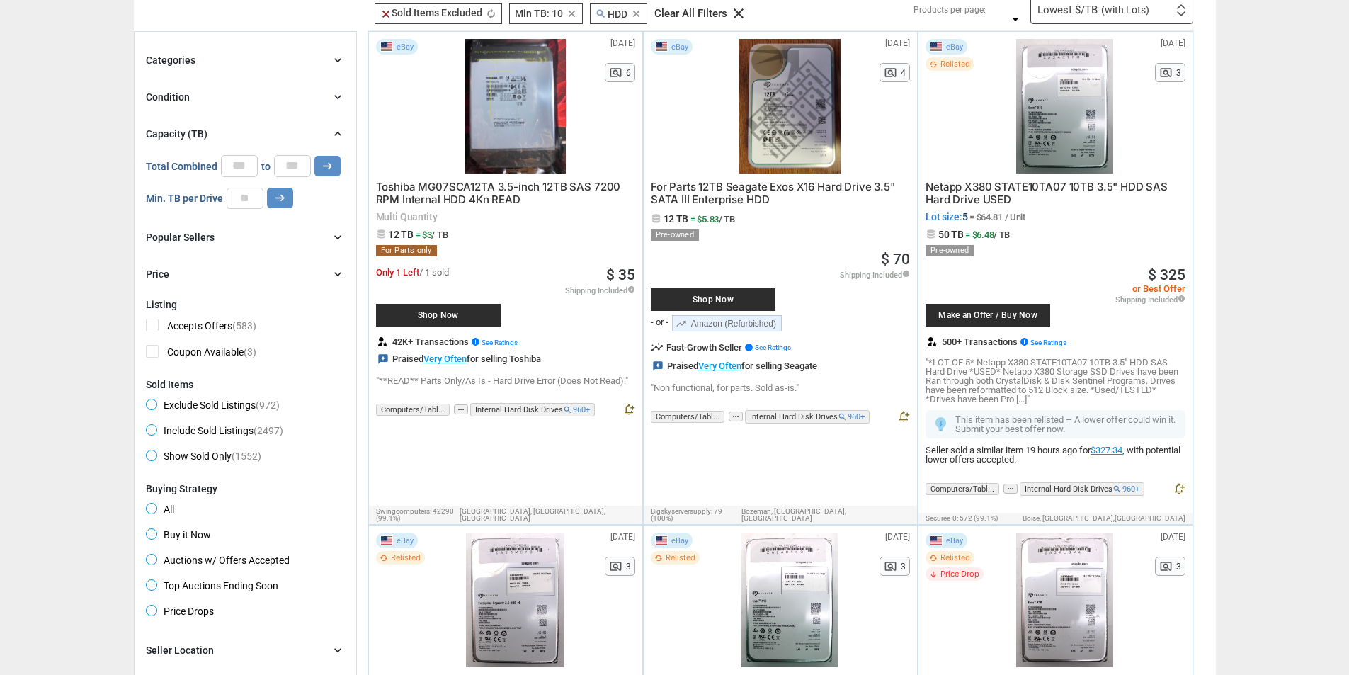
click at [771, 115] on div at bounding box center [790, 106] width 151 height 135
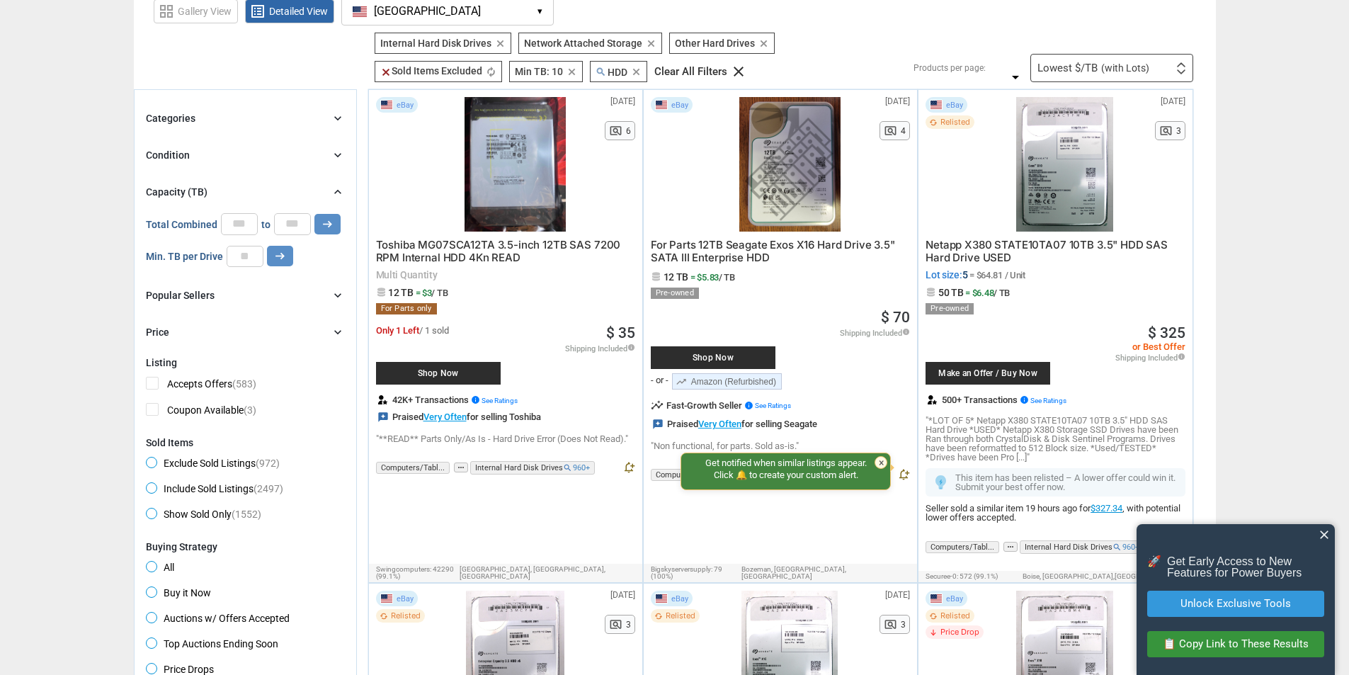
scroll to position [71, 0]
